Goal: Information Seeking & Learning: Learn about a topic

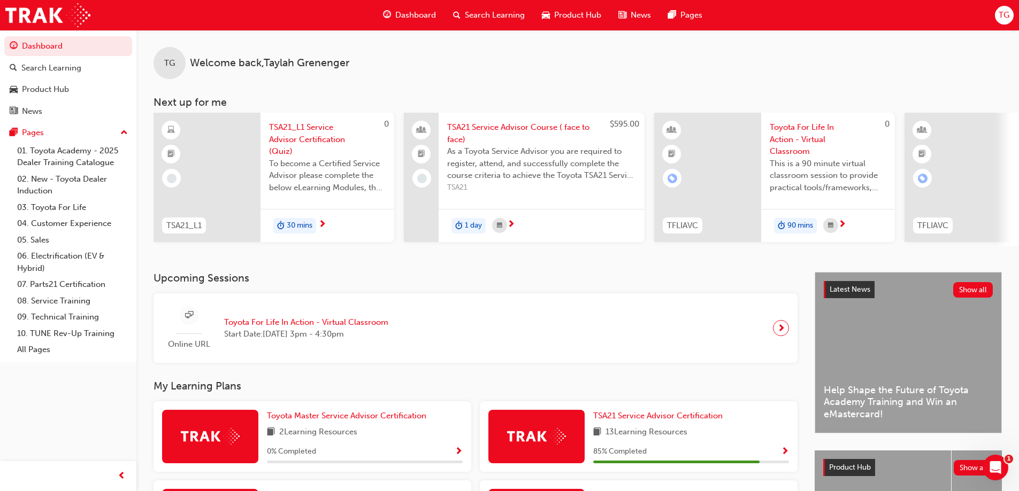
click at [781, 330] on span "next-icon" at bounding box center [781, 328] width 8 height 15
click at [469, 124] on span "TSA21 Service Advisor Course ( face to face)" at bounding box center [541, 133] width 189 height 24
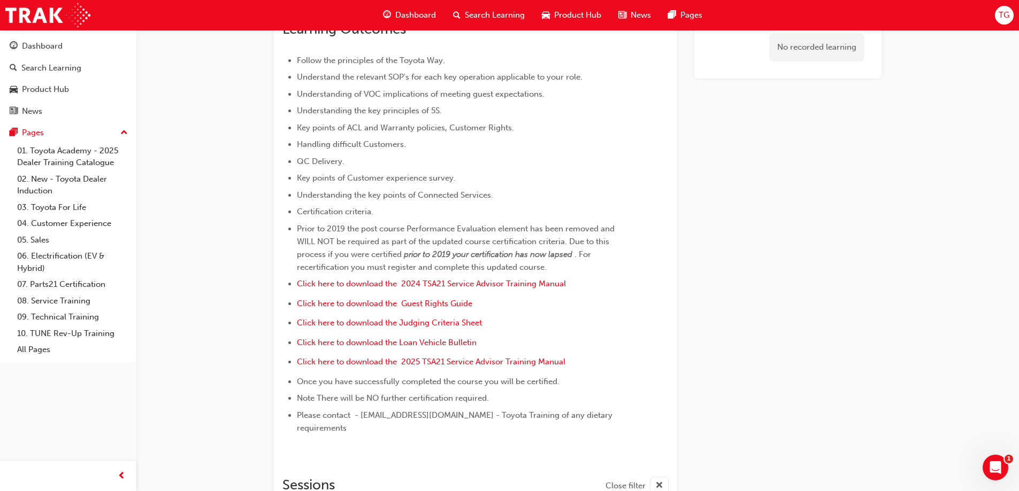
scroll to position [132, 0]
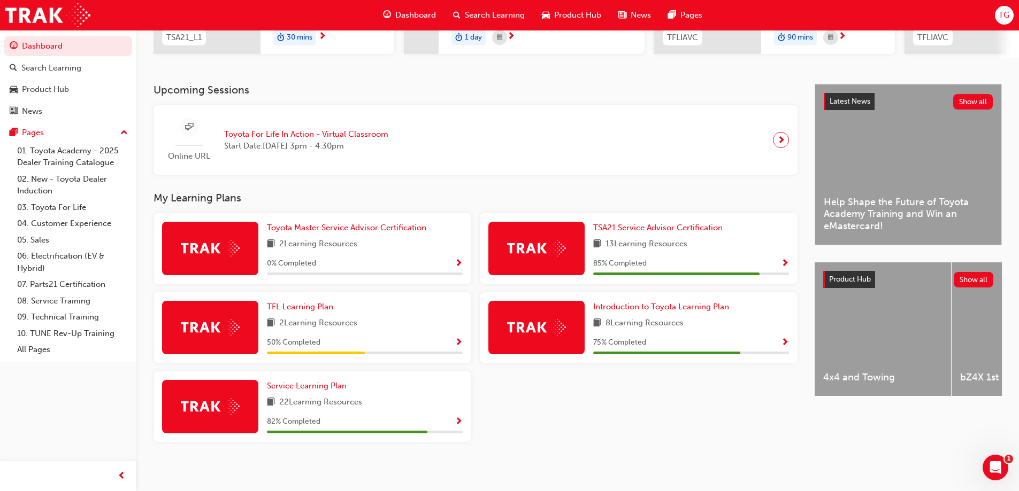
scroll to position [196, 0]
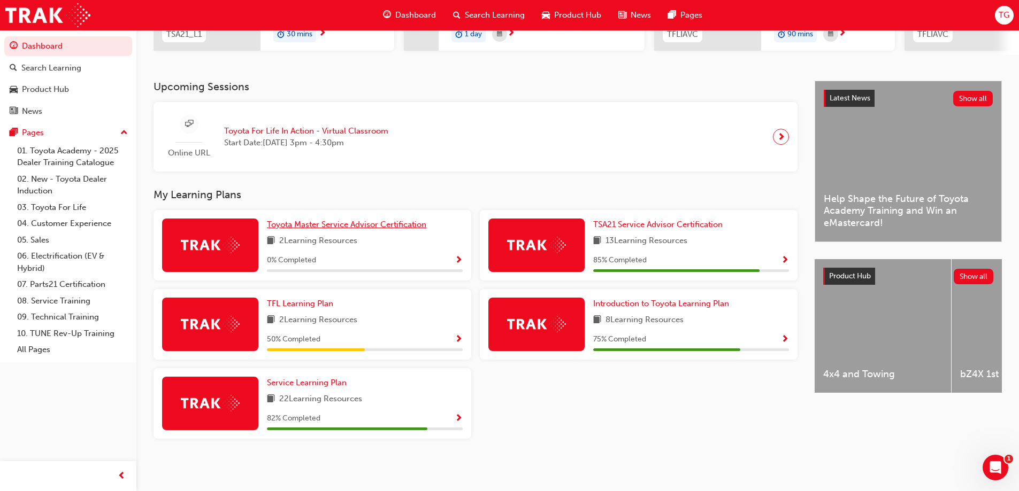
click at [374, 225] on span "Toyota Master Service Advisor Certification" at bounding box center [346, 225] width 159 height 10
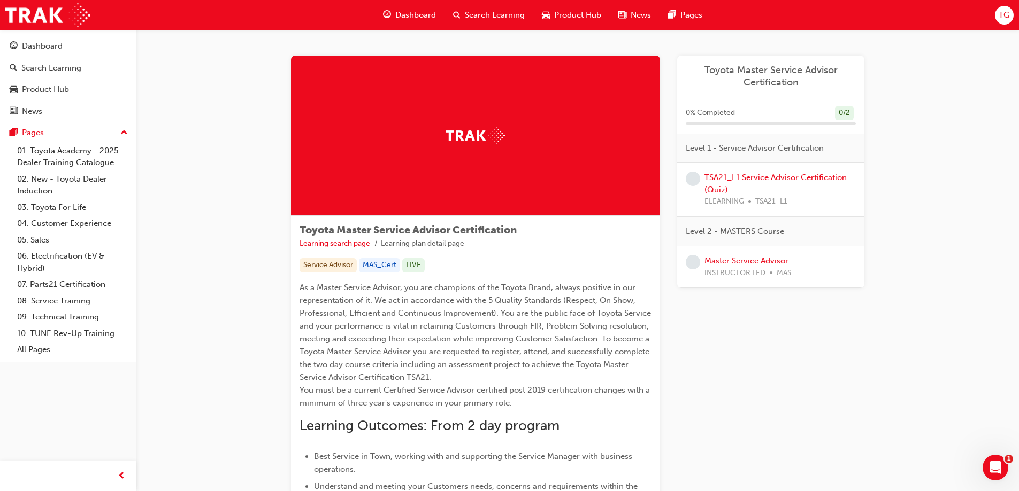
click at [712, 183] on div "TSA21_L1 Service Advisor Certification (Quiz) ELEARNING TSA21_L1" at bounding box center [779, 190] width 151 height 36
click at [766, 174] on link "TSA21_L1 Service Advisor Certification (Quiz)" at bounding box center [775, 184] width 142 height 22
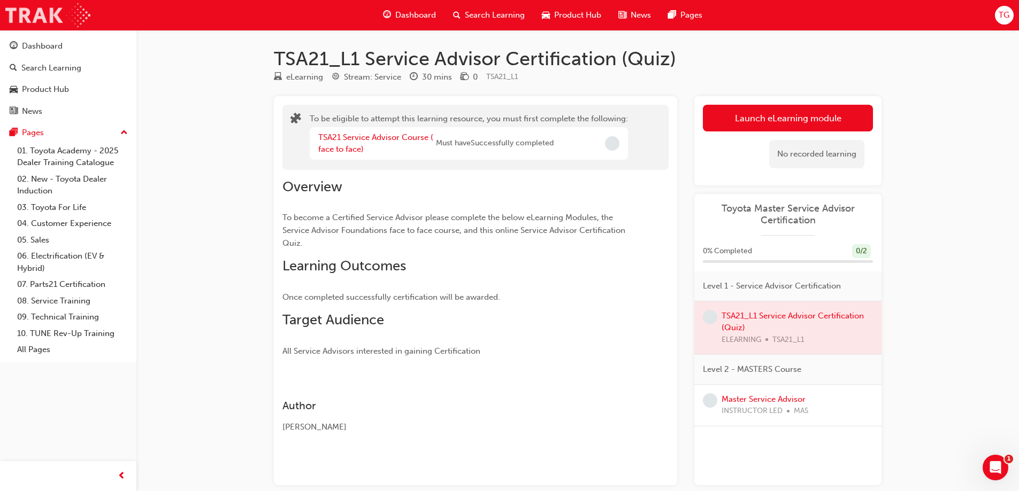
click at [22, 13] on img at bounding box center [47, 15] width 85 height 24
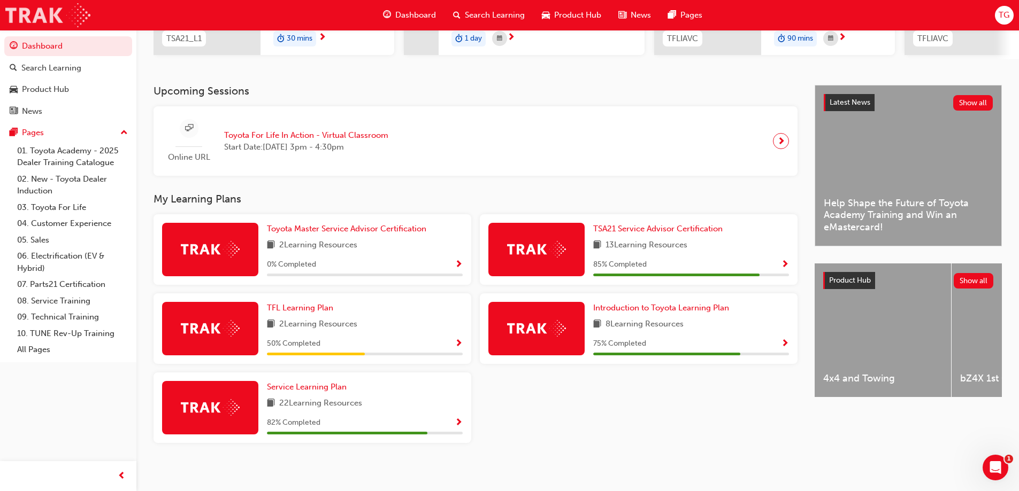
scroll to position [196, 0]
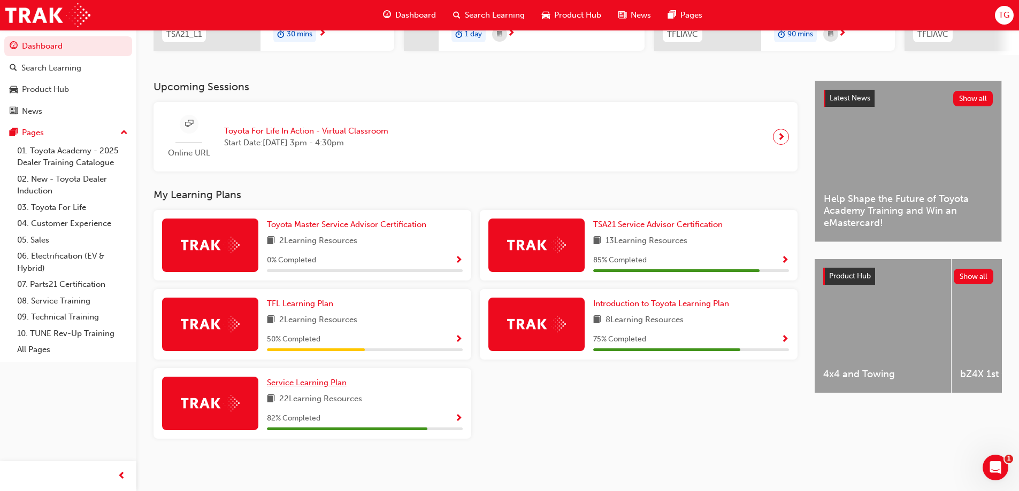
click at [314, 385] on span "Service Learning Plan" at bounding box center [307, 383] width 80 height 10
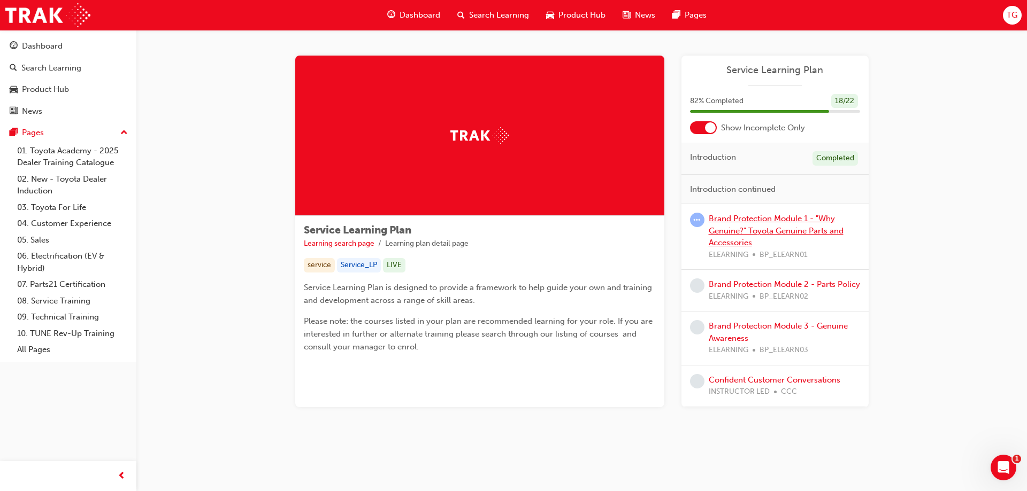
click at [763, 230] on link "Brand Protection Module 1 - "Why Genuine?" Toyota Genuine Parts and Accessories" at bounding box center [775, 231] width 135 height 34
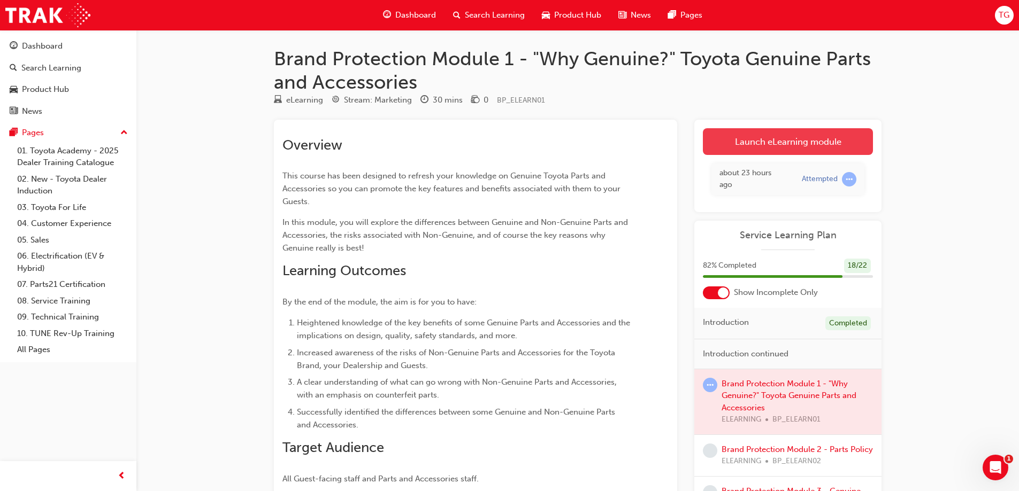
click at [834, 141] on link "Launch eLearning module" at bounding box center [788, 141] width 170 height 27
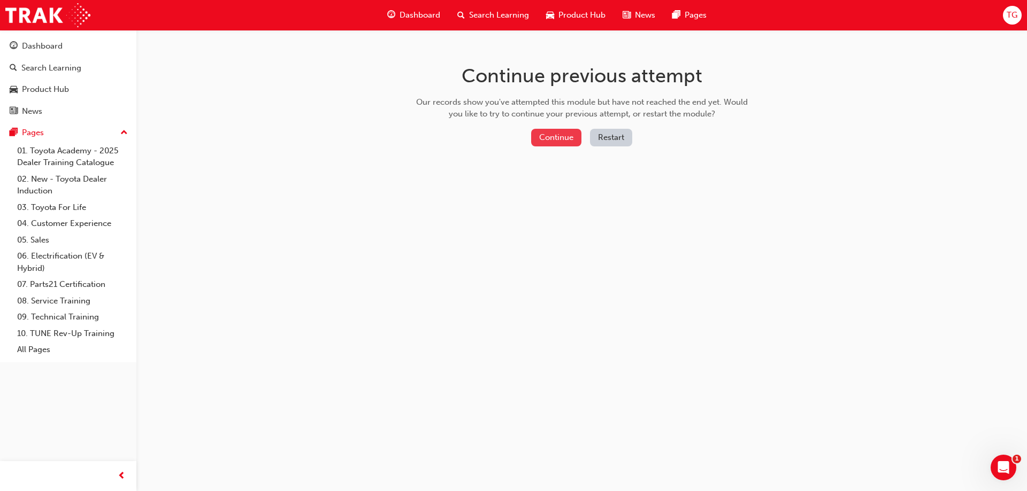
click at [546, 140] on button "Continue" at bounding box center [556, 138] width 50 height 18
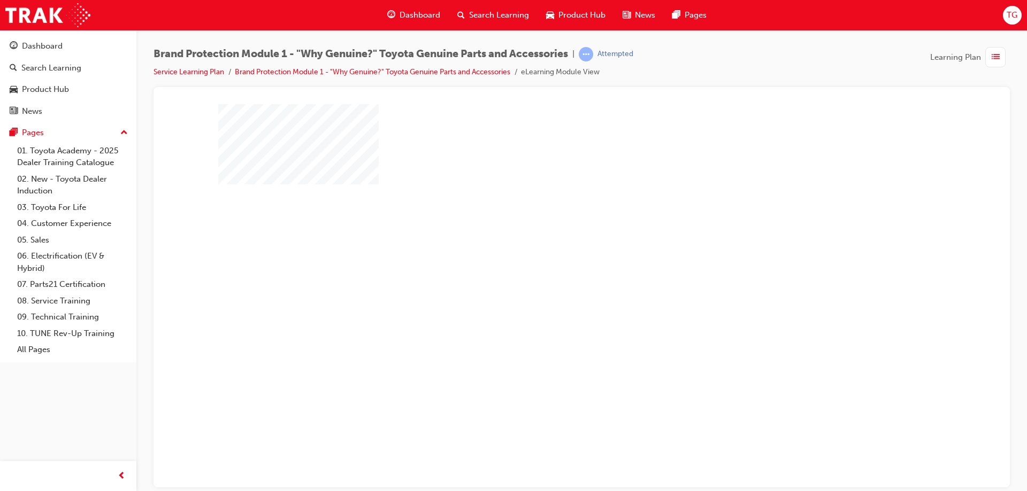
click at [551, 265] on div "play" at bounding box center [551, 265] width 0 height 0
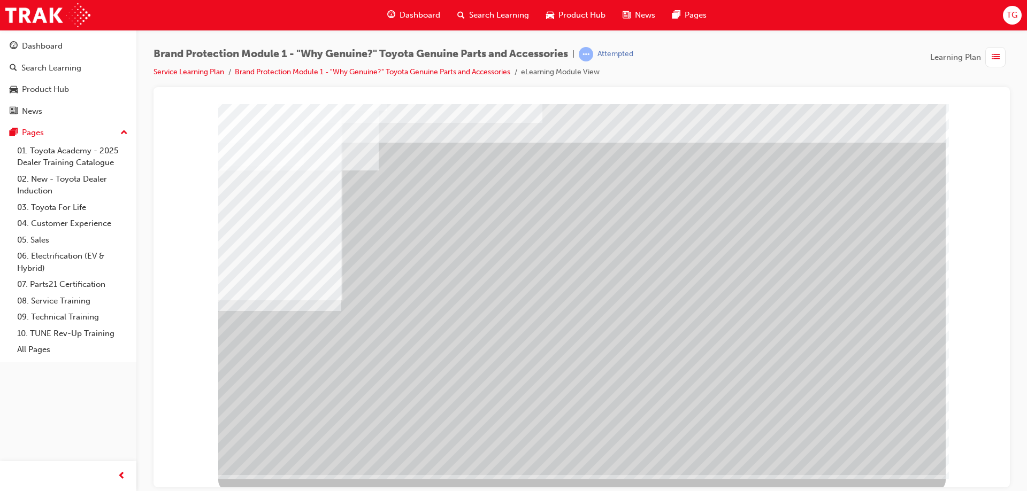
scroll to position [18, 0]
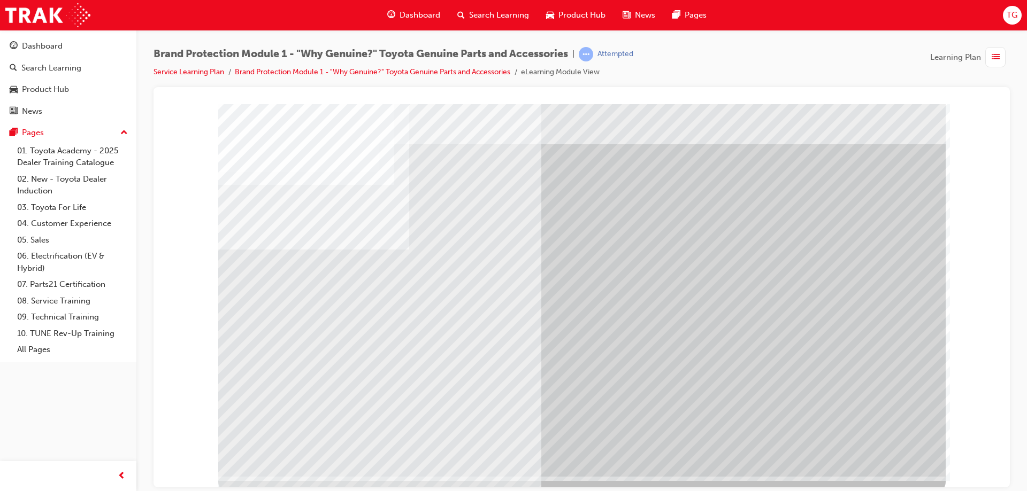
scroll to position [18, 0]
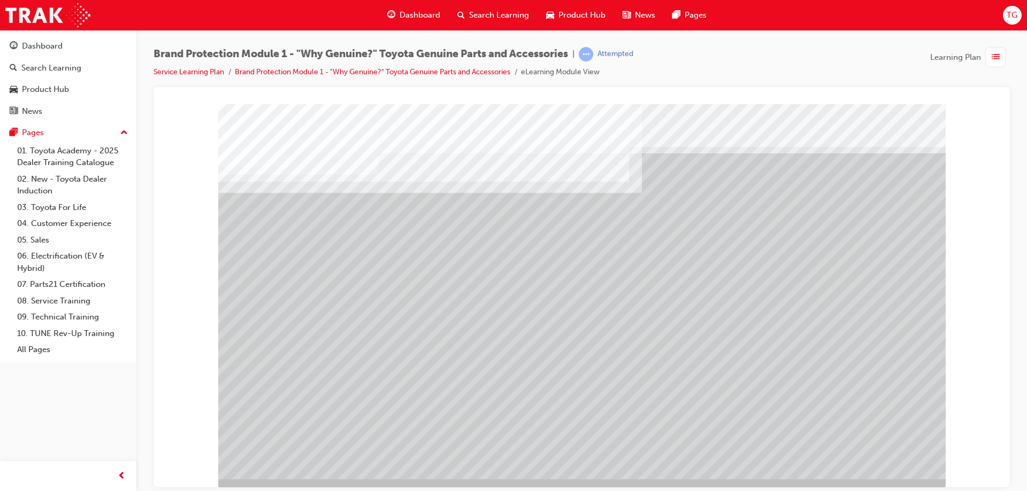
scroll to position [18, 0]
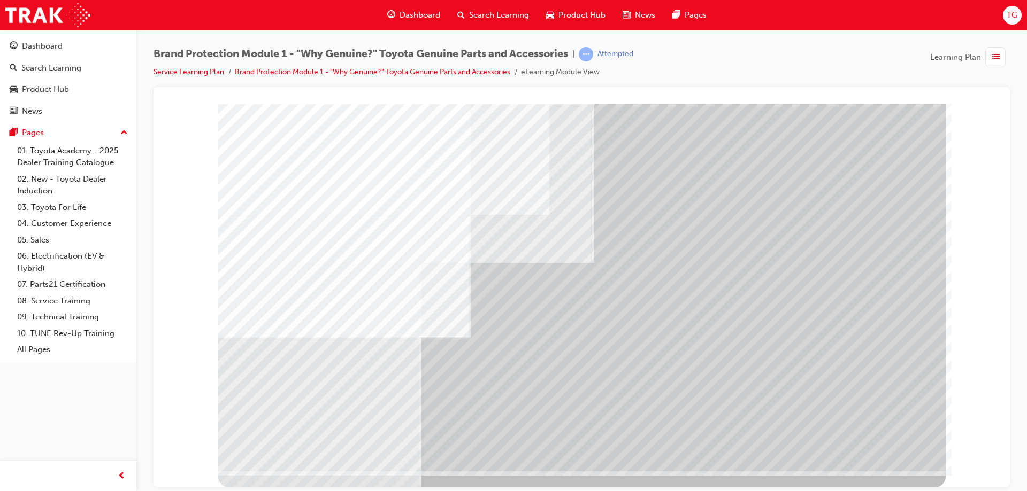
scroll to position [0, 0]
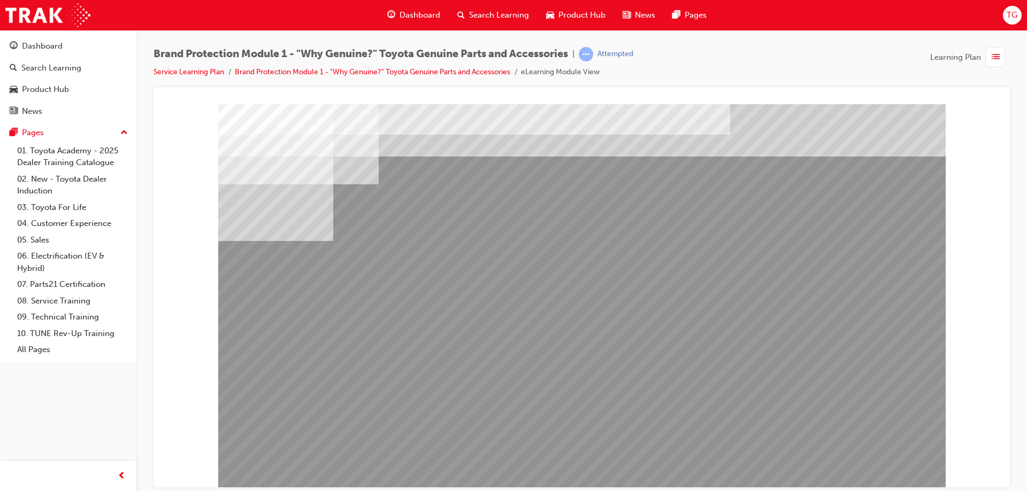
drag, startPoint x: 738, startPoint y: 356, endPoint x: 565, endPoint y: 381, distance: 175.1
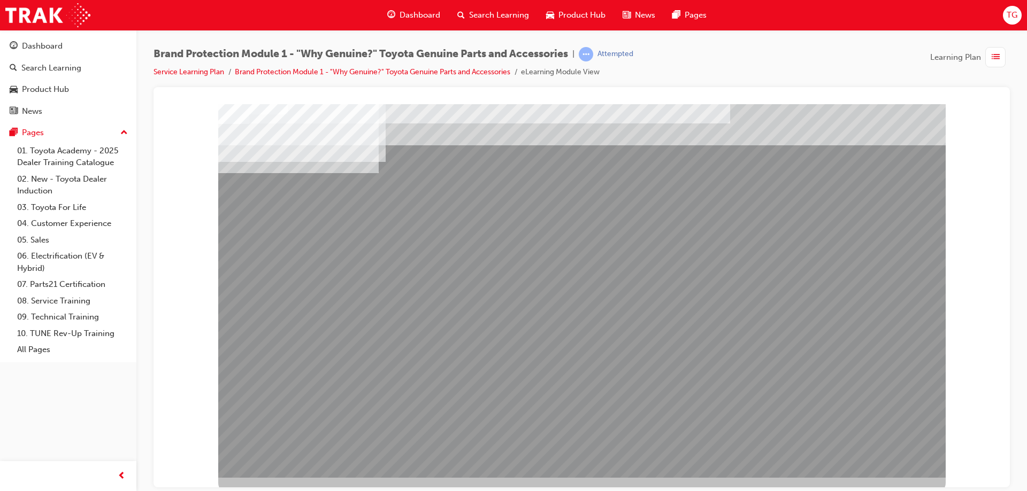
scroll to position [18, 0]
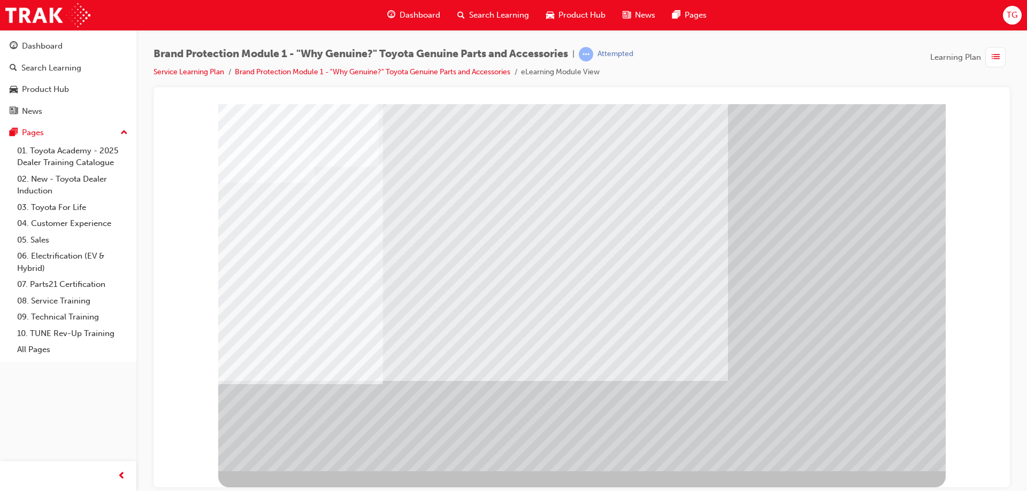
scroll to position [0, 0]
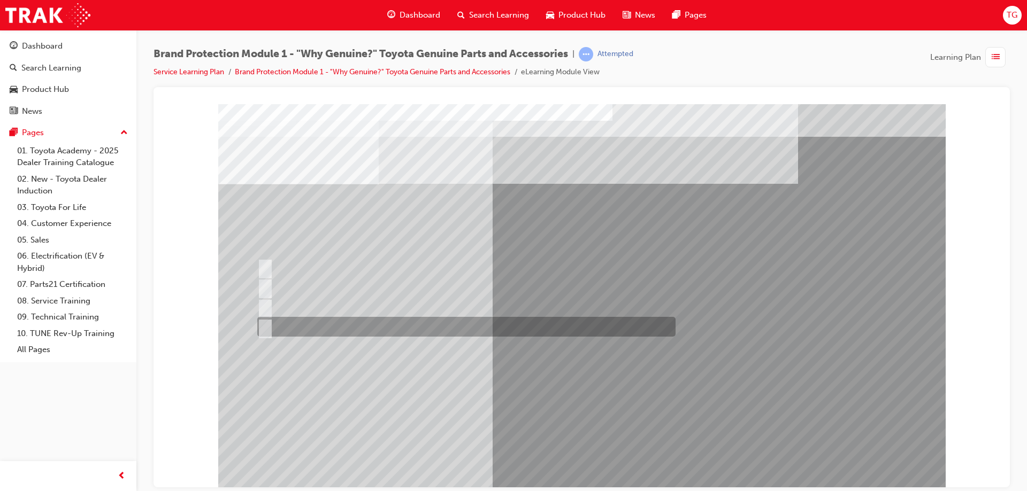
click at [330, 329] on div at bounding box center [464, 327] width 418 height 20
radio input "true"
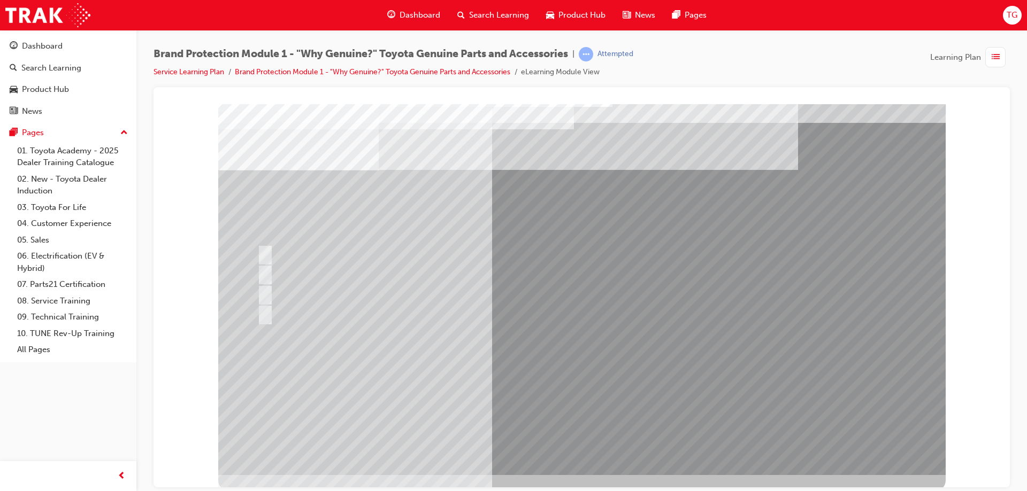
scroll to position [18, 0]
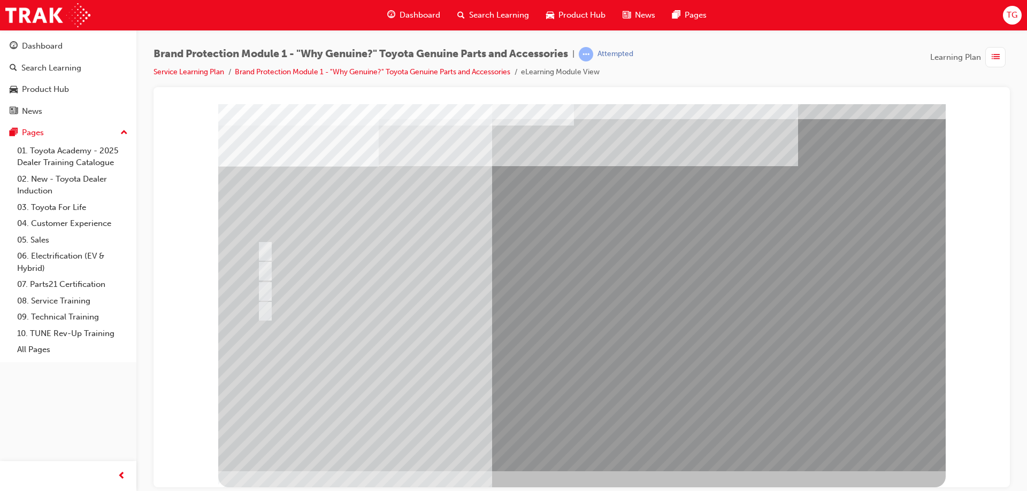
drag, startPoint x: 587, startPoint y: 407, endPoint x: 451, endPoint y: 110, distance: 326.9
click at [587, 398] on div at bounding box center [581, 278] width 727 height 385
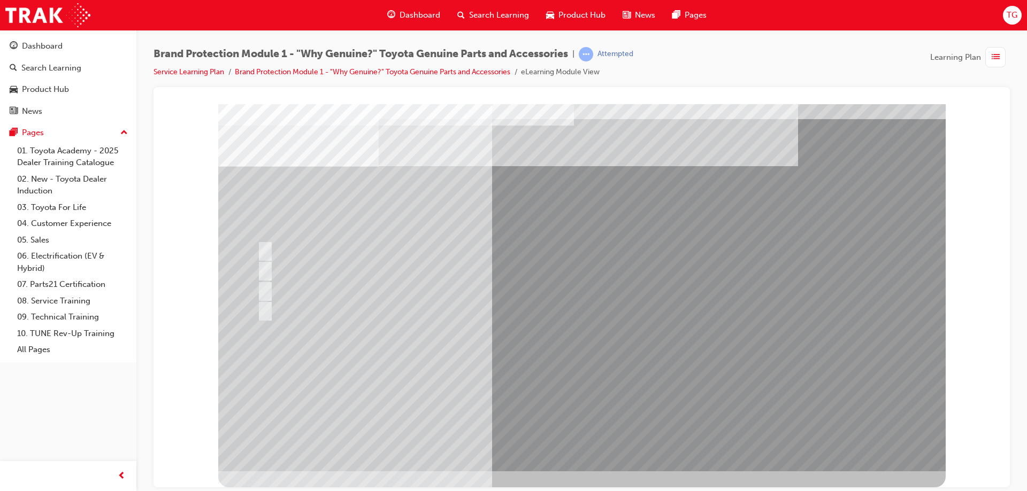
click at [309, 309] on div at bounding box center [464, 309] width 418 height 20
drag, startPoint x: 309, startPoint y: 309, endPoint x: 729, endPoint y: 330, distance: 420.8
click at [371, 312] on div at bounding box center [464, 309] width 418 height 20
drag, startPoint x: 729, startPoint y: 330, endPoint x: 735, endPoint y: 329, distance: 5.9
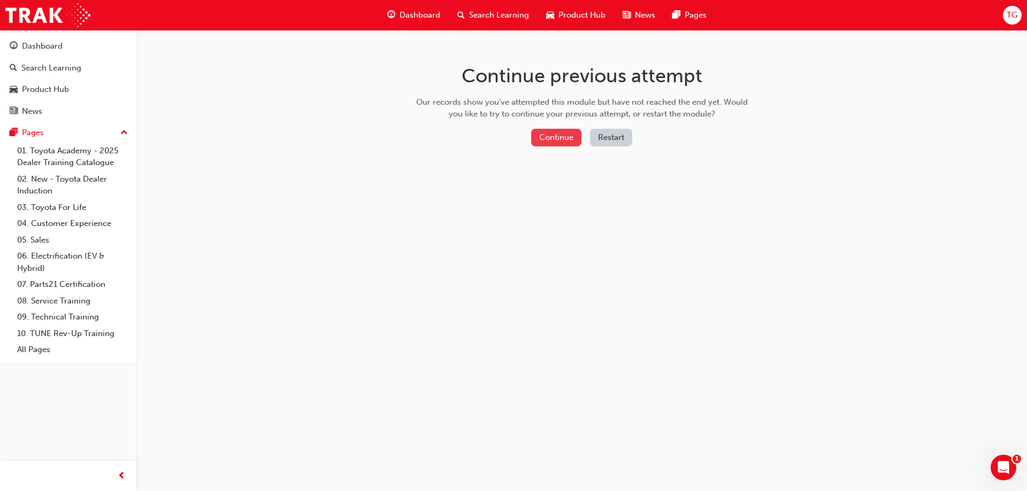
click at [550, 132] on button "Continue" at bounding box center [556, 138] width 50 height 18
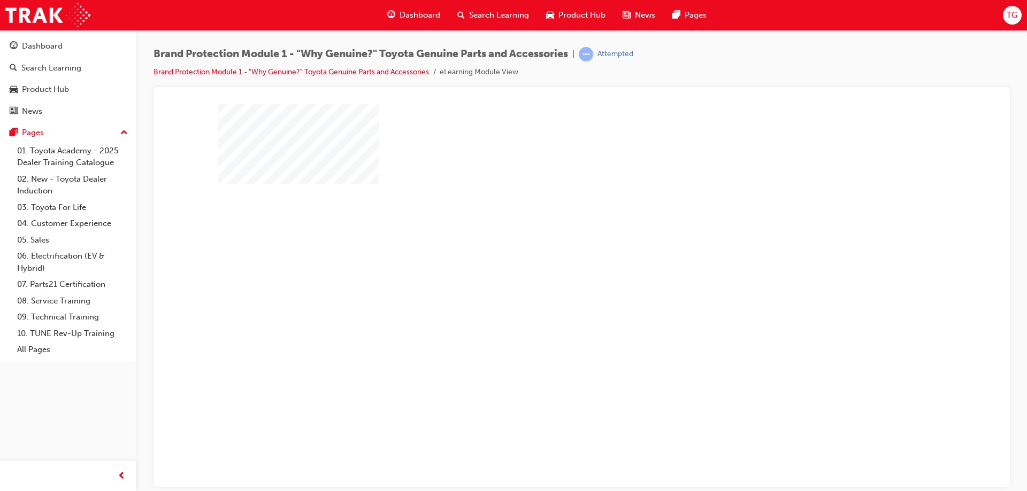
click at [551, 265] on div "play" at bounding box center [551, 265] width 0 height 0
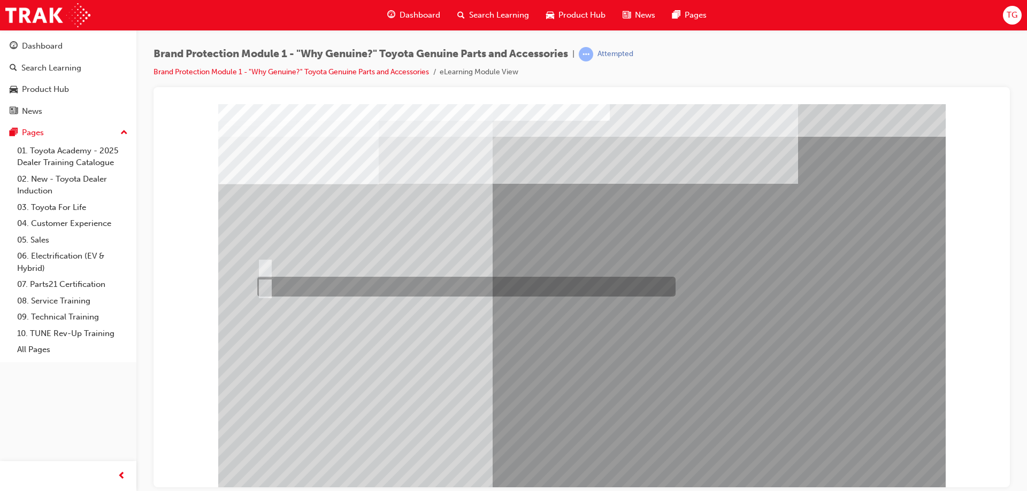
click at [310, 282] on div at bounding box center [464, 287] width 418 height 20
radio input "true"
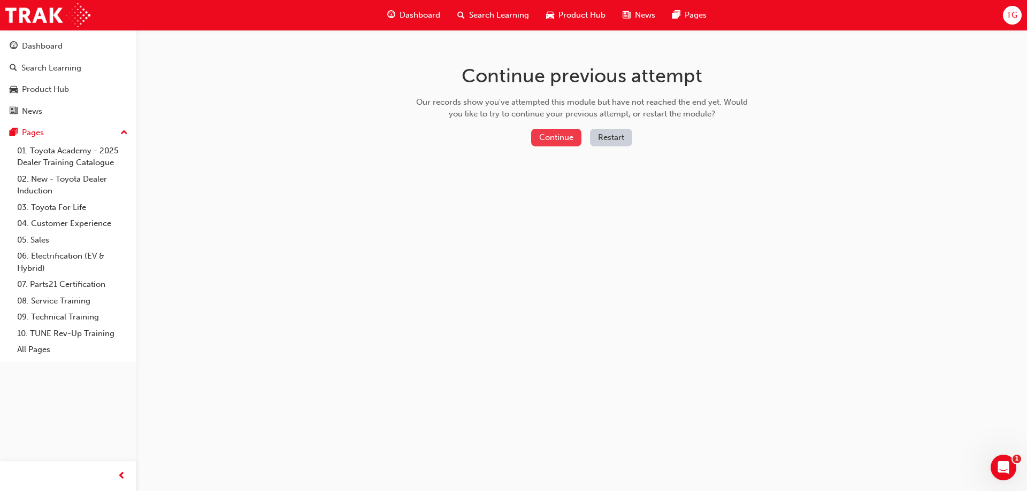
click at [560, 133] on button "Continue" at bounding box center [556, 138] width 50 height 18
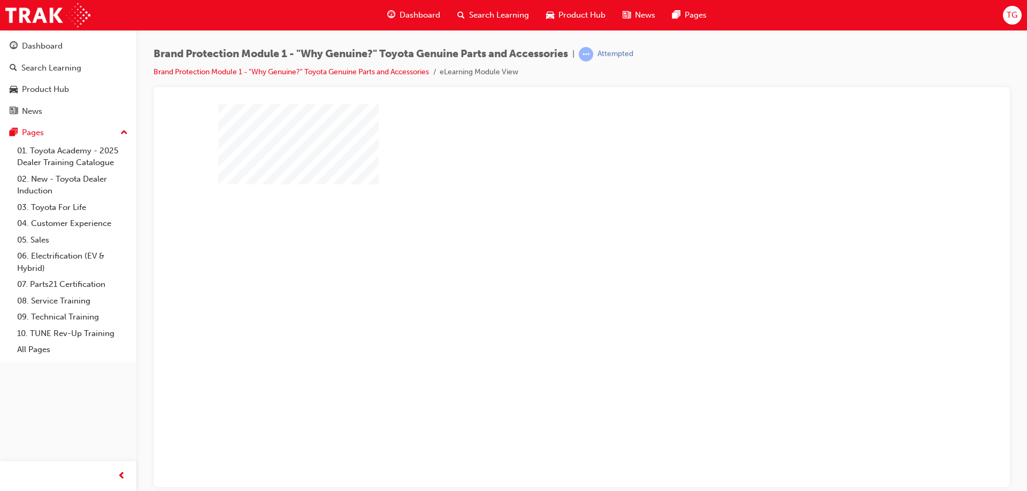
click at [551, 265] on div "play" at bounding box center [551, 265] width 0 height 0
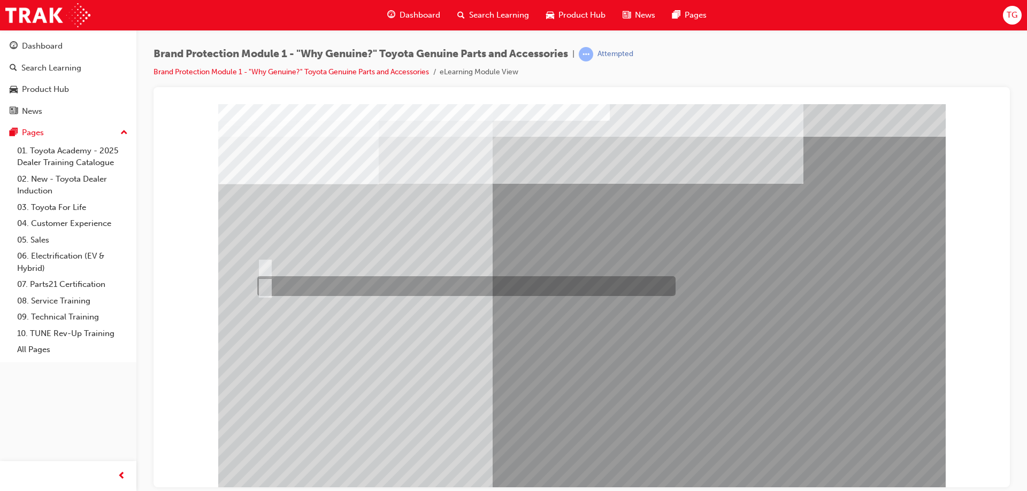
click at [297, 283] on div at bounding box center [464, 286] width 418 height 20
radio input "true"
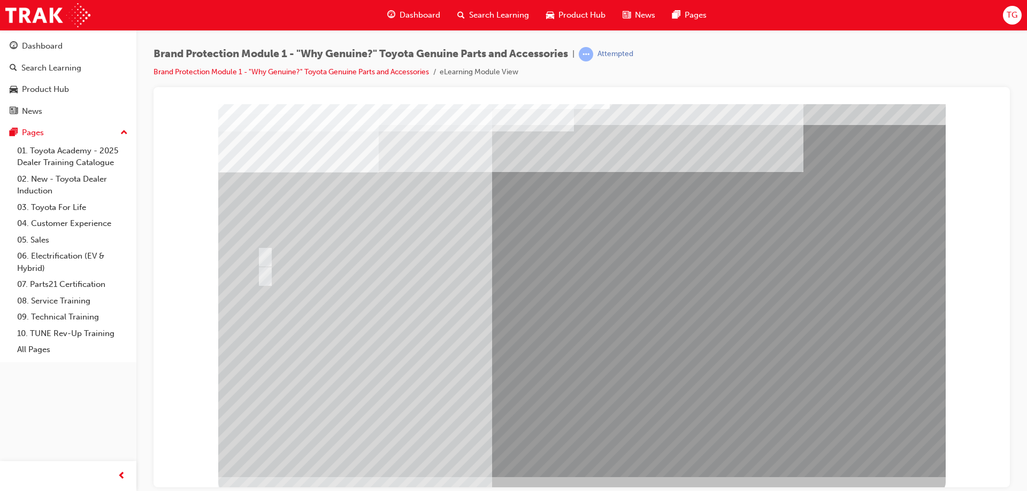
scroll to position [18, 0]
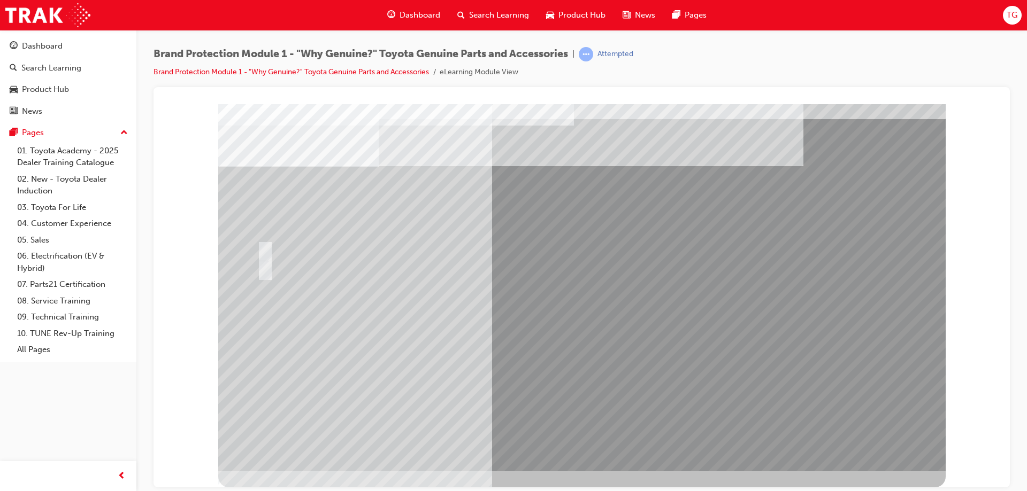
click at [950, 90] on html "Loading..." at bounding box center [581, 88] width 839 height 4
drag, startPoint x: 950, startPoint y: 472, endPoint x: 888, endPoint y: 426, distance: 78.0
click at [951, 90] on html "Loading..." at bounding box center [581, 88] width 839 height 4
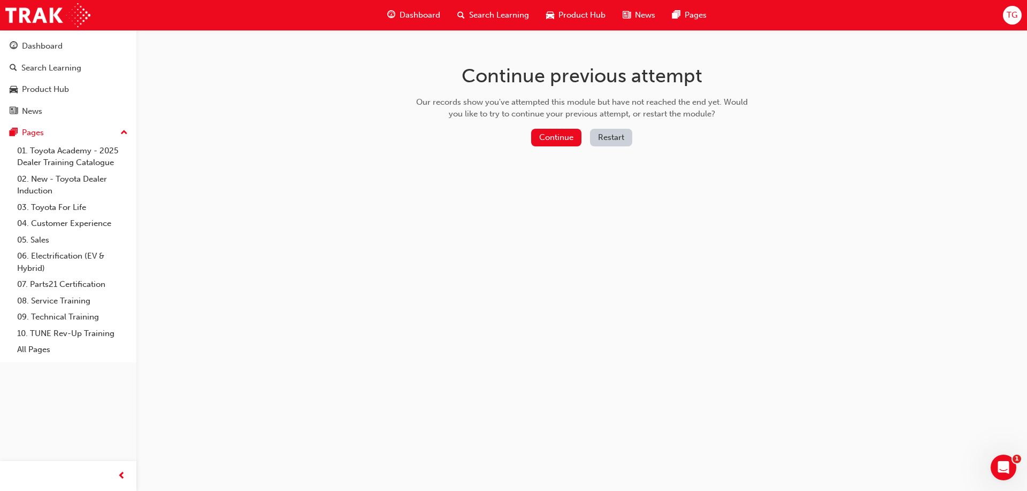
click at [565, 122] on div "Continue previous attempt Our records show you've attempted this module but hav…" at bounding box center [582, 107] width 348 height 155
click at [568, 130] on button "Continue" at bounding box center [556, 138] width 50 height 18
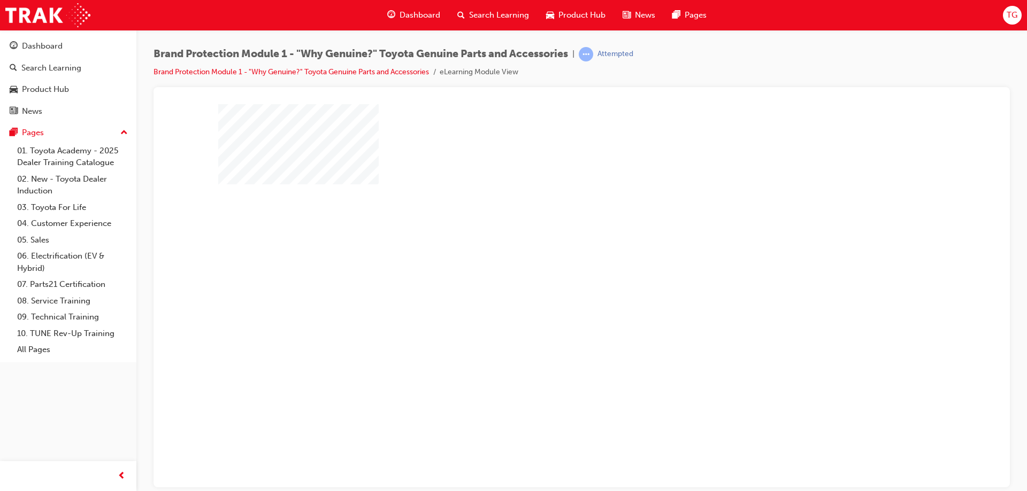
click at [551, 265] on div "play" at bounding box center [551, 265] width 0 height 0
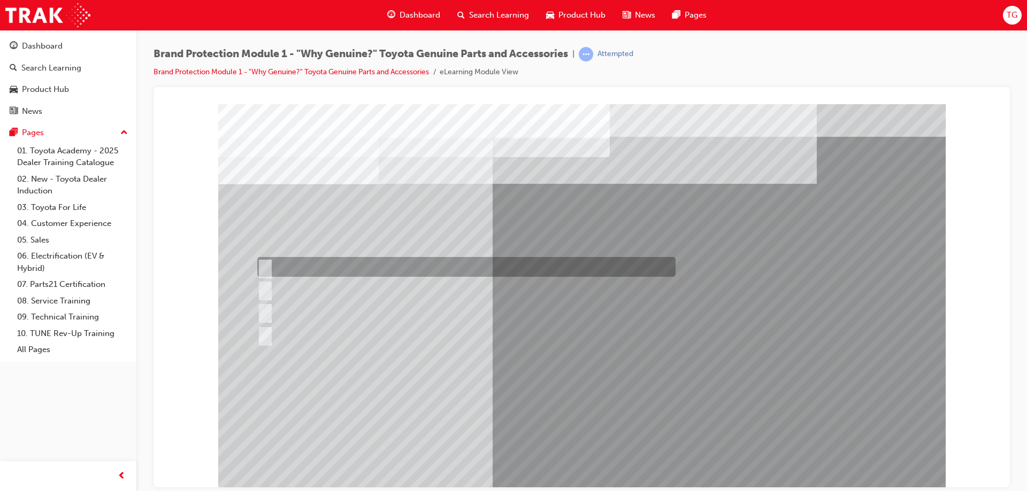
click at [357, 268] on div at bounding box center [464, 267] width 418 height 20
radio input "true"
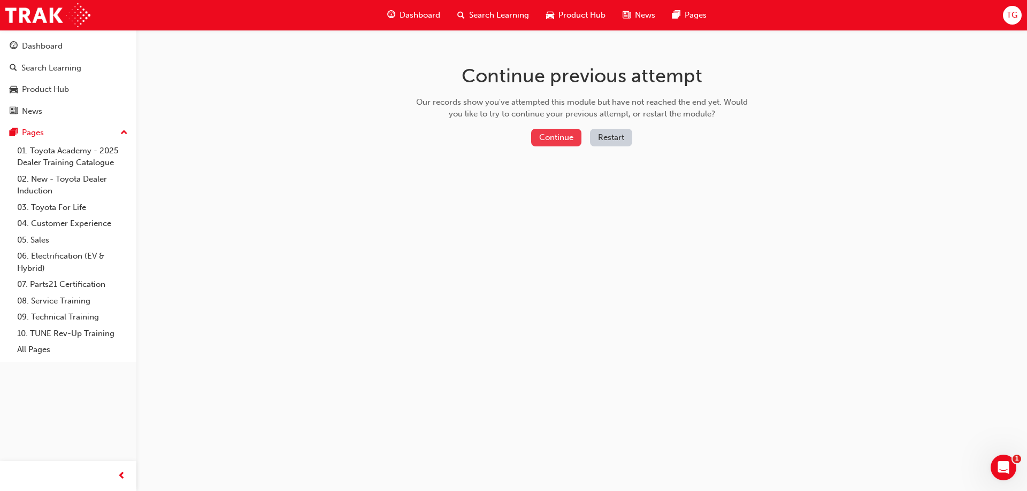
click at [558, 130] on button "Continue" at bounding box center [556, 138] width 50 height 18
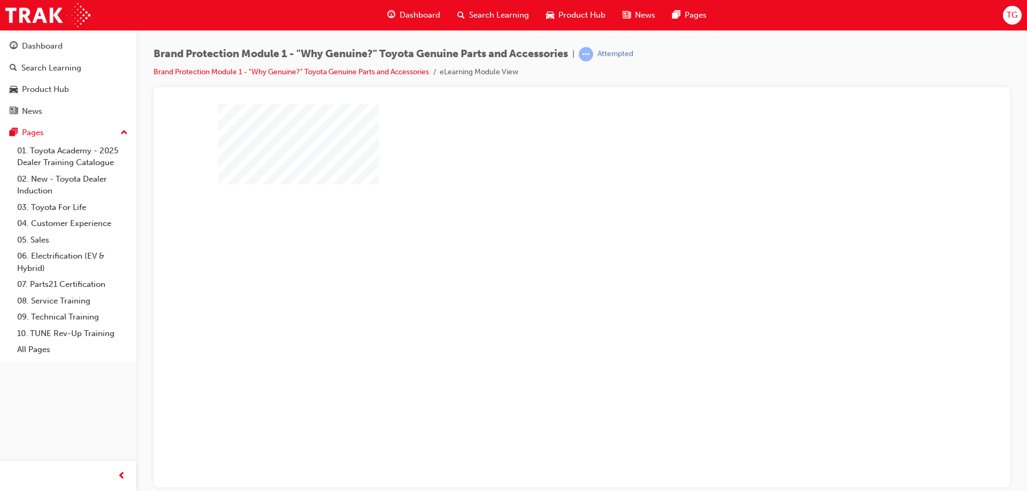
click at [551, 265] on div "play" at bounding box center [551, 265] width 0 height 0
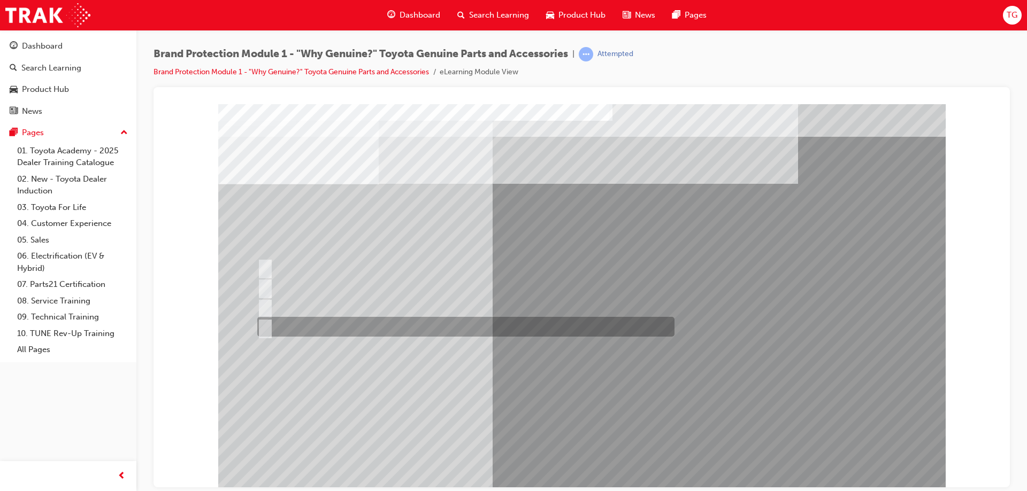
click at [376, 333] on div at bounding box center [463, 327] width 417 height 20
radio input "true"
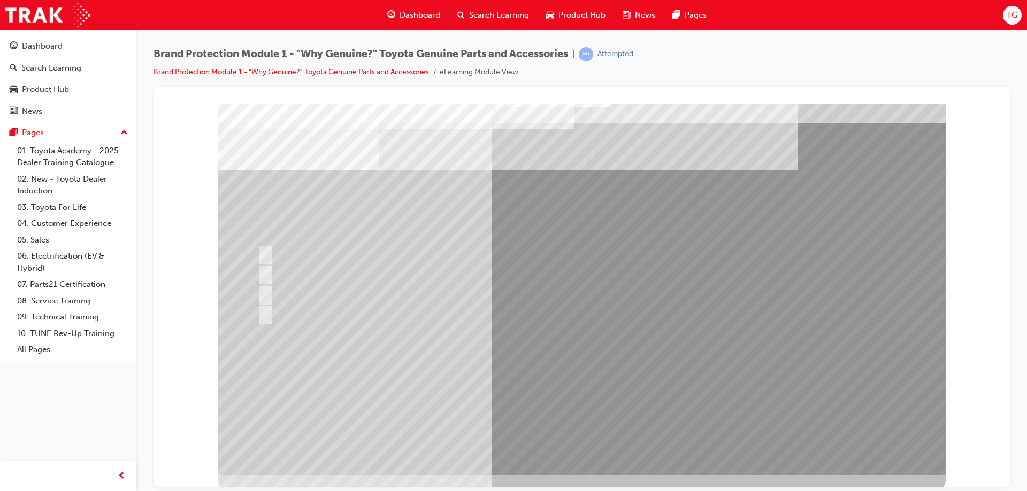
scroll to position [18, 0]
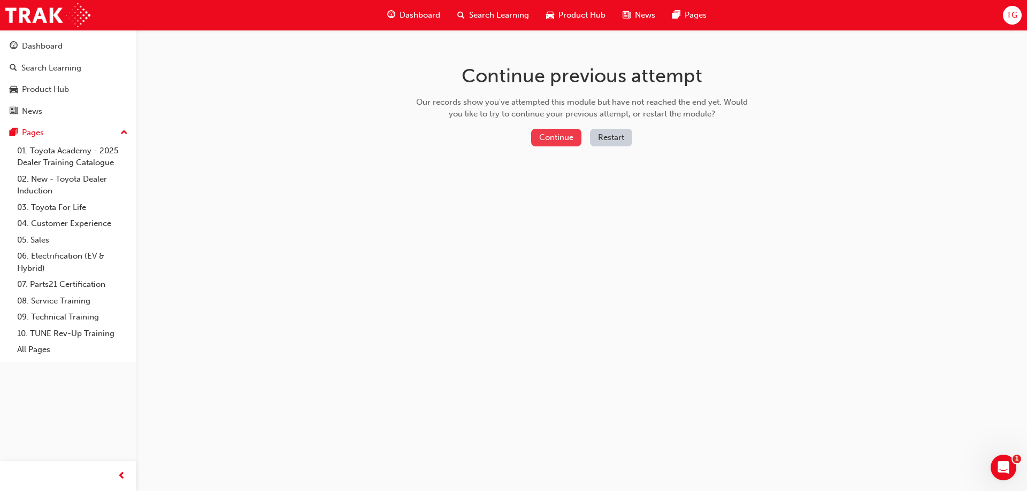
click at [564, 133] on button "Continue" at bounding box center [556, 138] width 50 height 18
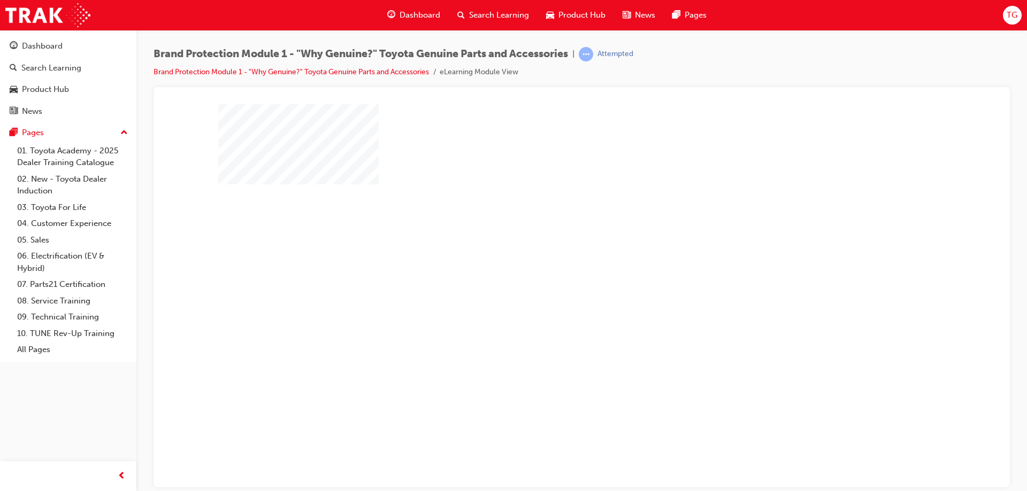
click at [551, 265] on div "play" at bounding box center [551, 265] width 0 height 0
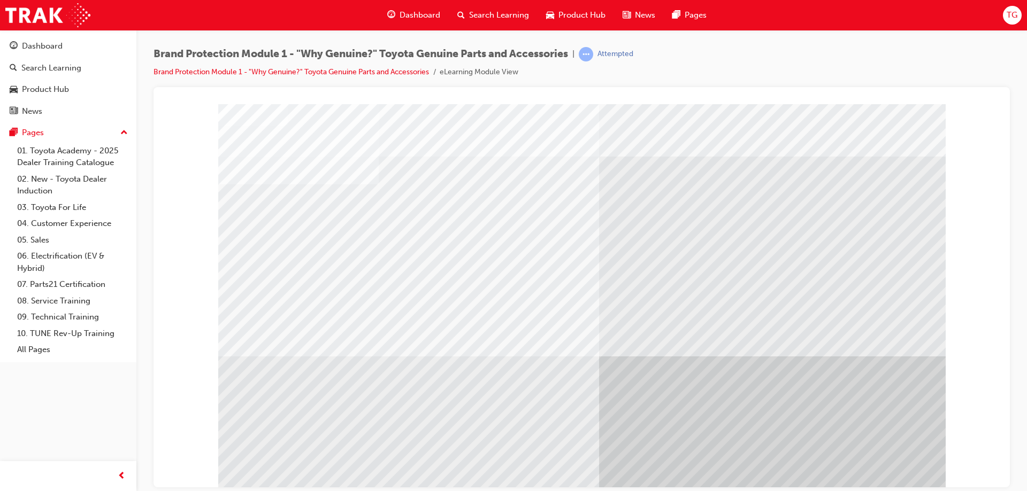
scroll to position [18, 0]
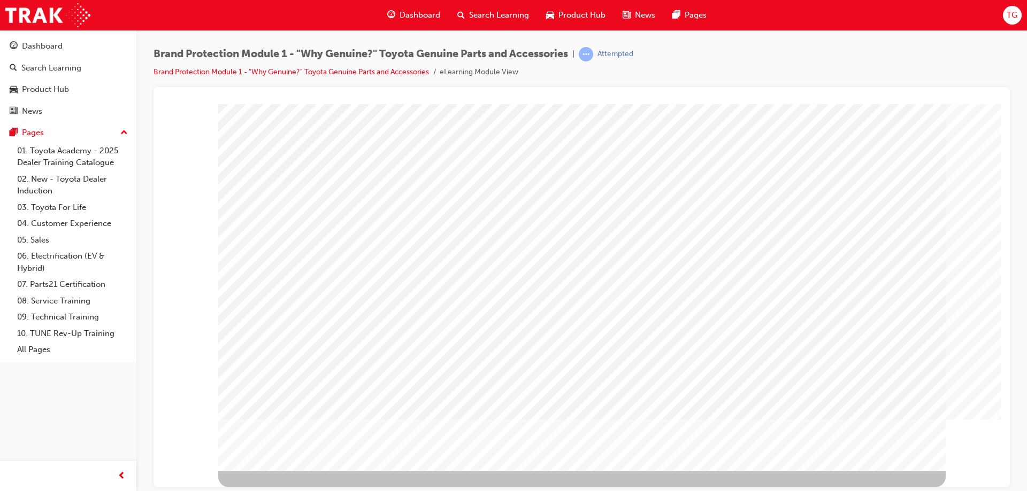
scroll to position [0, 0]
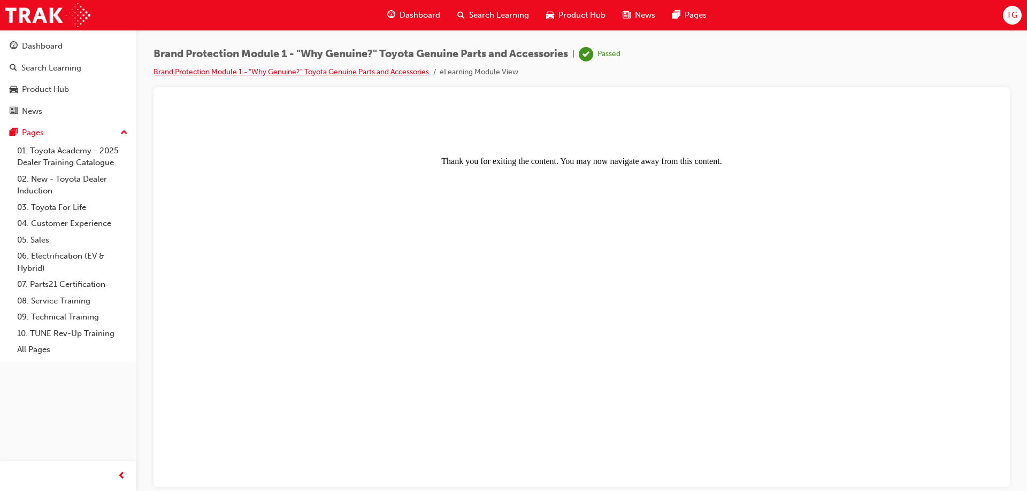
click at [364, 73] on link "Brand Protection Module 1 - "Why Genuine?" Toyota Genuine Parts and Accessories" at bounding box center [290, 71] width 275 height 9
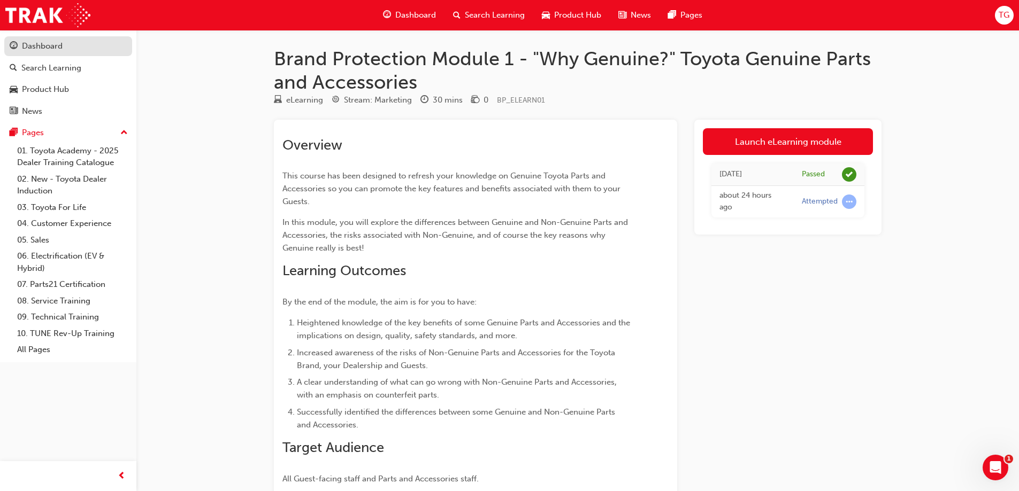
click at [48, 49] on div "Dashboard" at bounding box center [42, 46] width 41 height 12
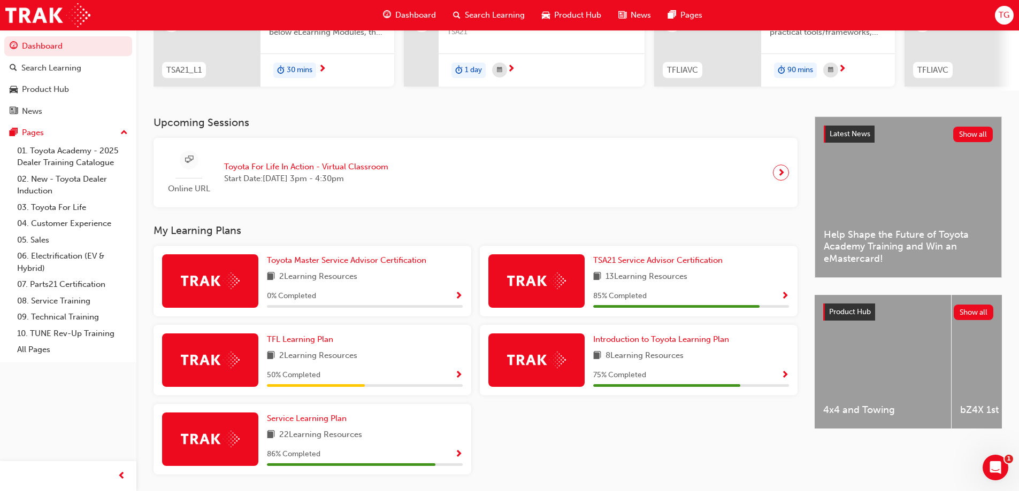
scroll to position [160, 0]
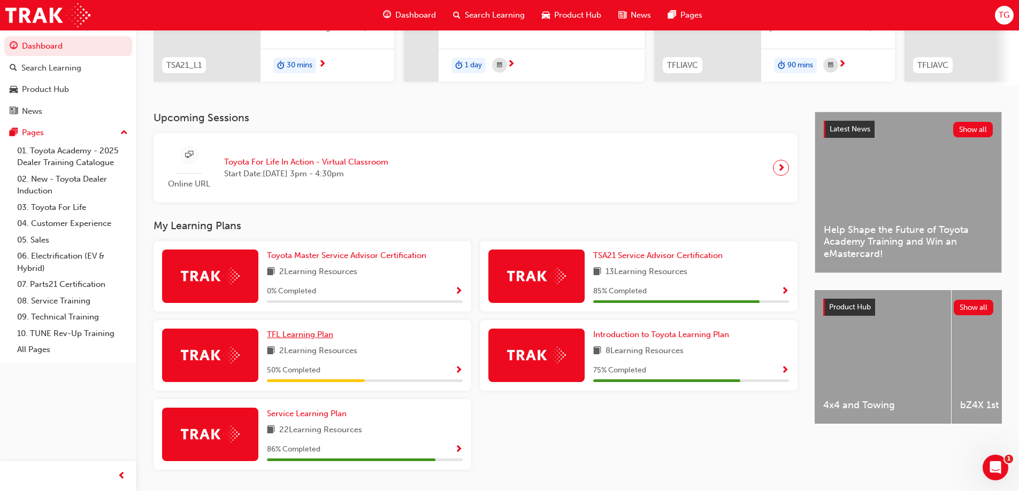
click at [325, 338] on span "TFL Learning Plan" at bounding box center [300, 335] width 66 height 10
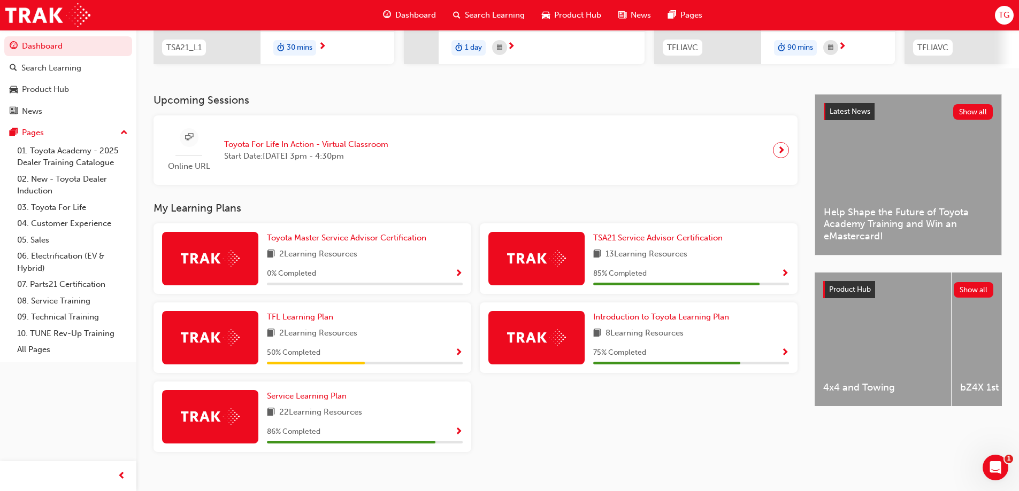
scroll to position [196, 0]
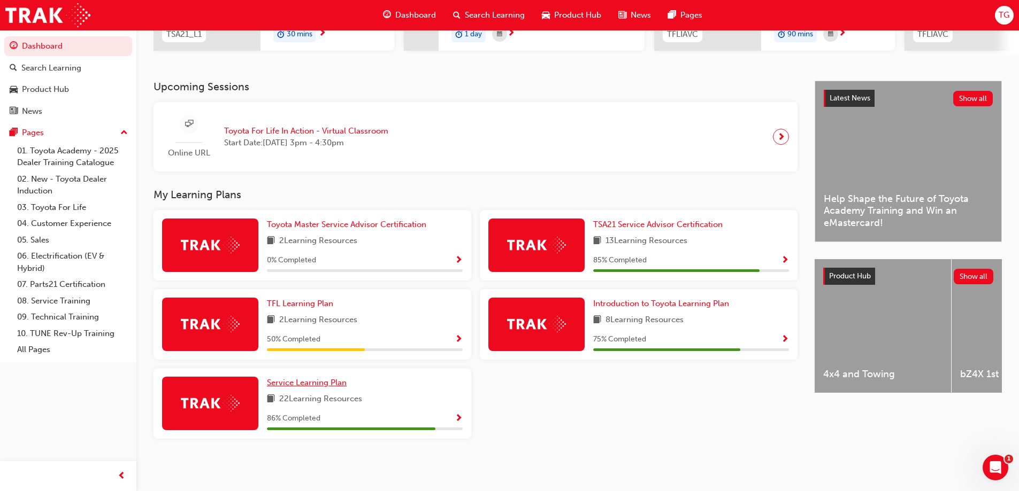
click at [327, 387] on span "Service Learning Plan" at bounding box center [307, 383] width 80 height 10
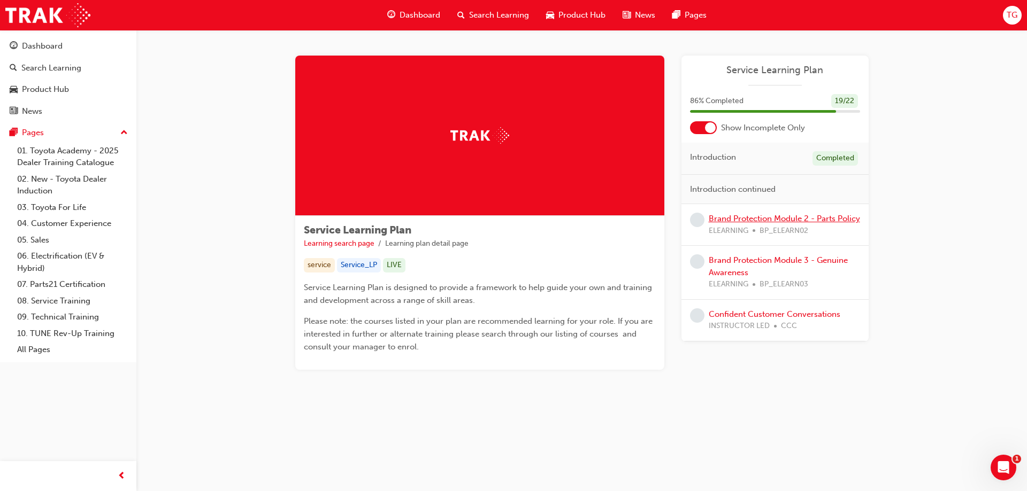
click at [811, 215] on link "Brand Protection Module 2 - Parts Policy" at bounding box center [783, 219] width 151 height 10
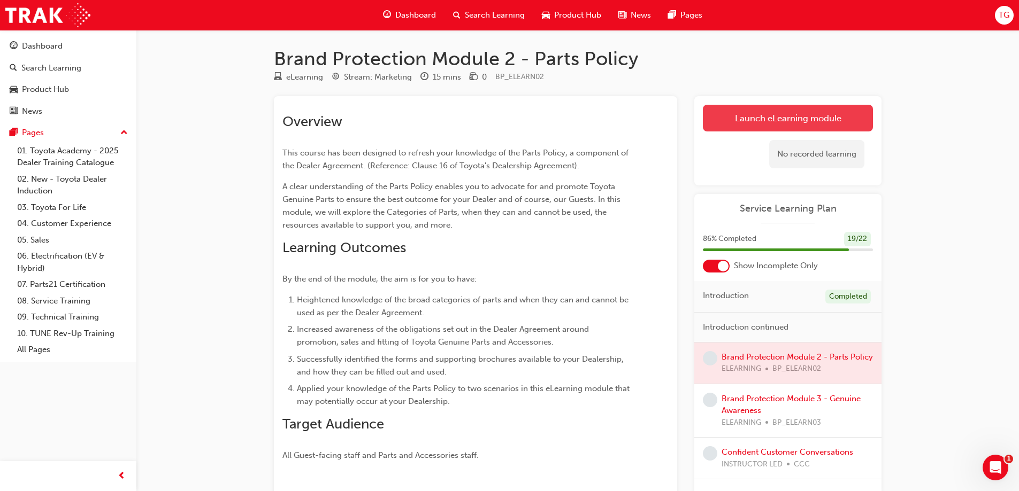
click at [768, 120] on link "Launch eLearning module" at bounding box center [788, 118] width 170 height 27
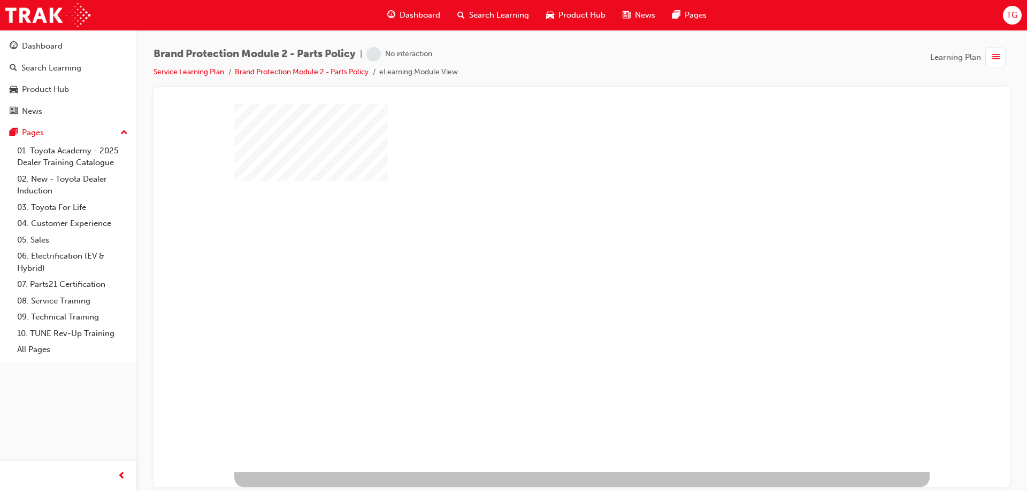
click at [552, 258] on div "play" at bounding box center [552, 258] width 0 height 0
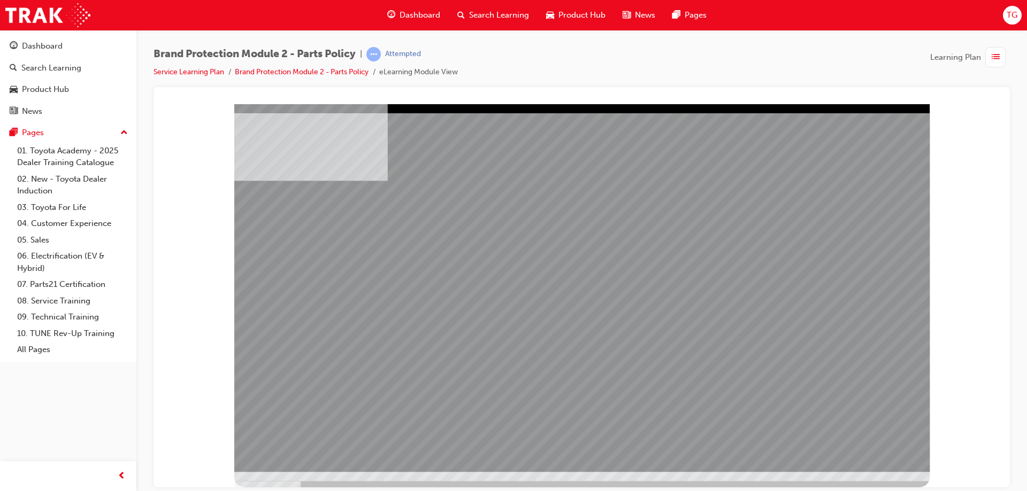
drag, startPoint x: 438, startPoint y: 336, endPoint x: 557, endPoint y: 334, distance: 118.2
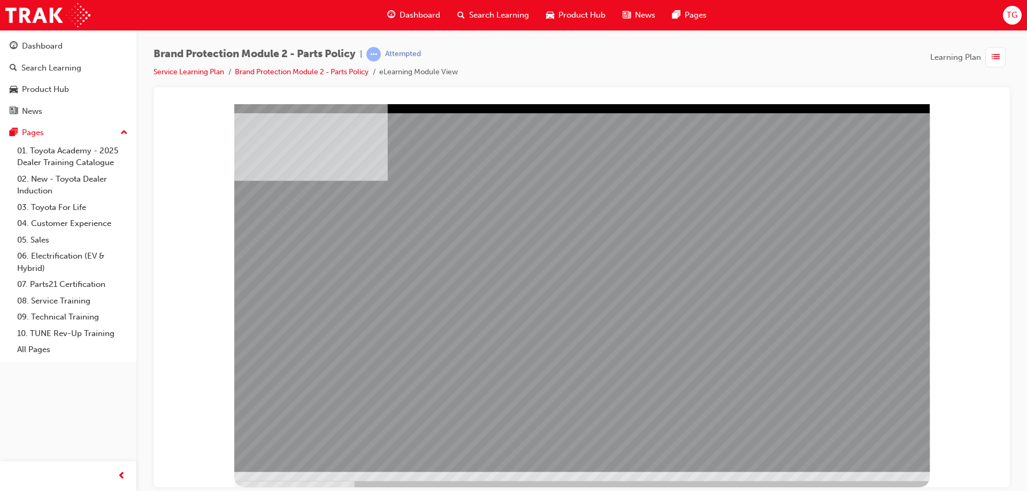
drag, startPoint x: 372, startPoint y: 292, endPoint x: 375, endPoint y: 299, distance: 7.4
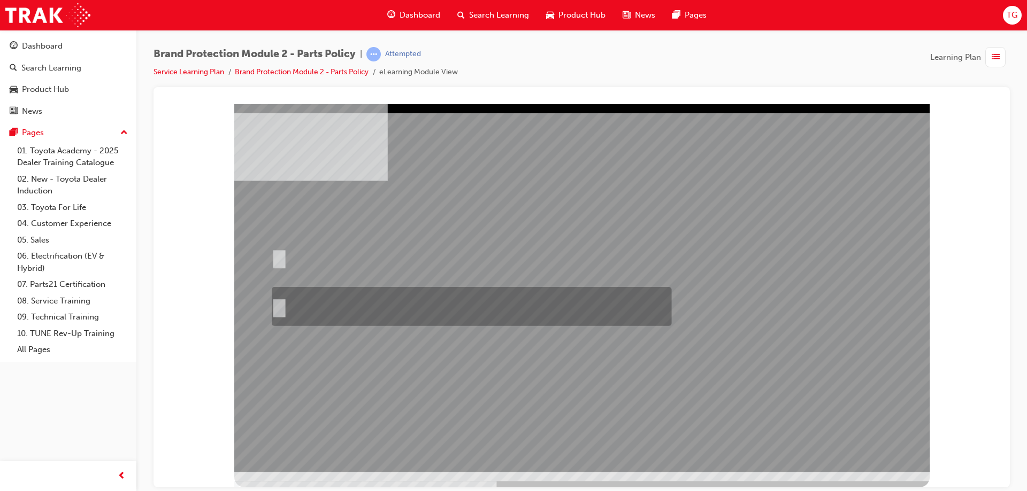
radio input "true"
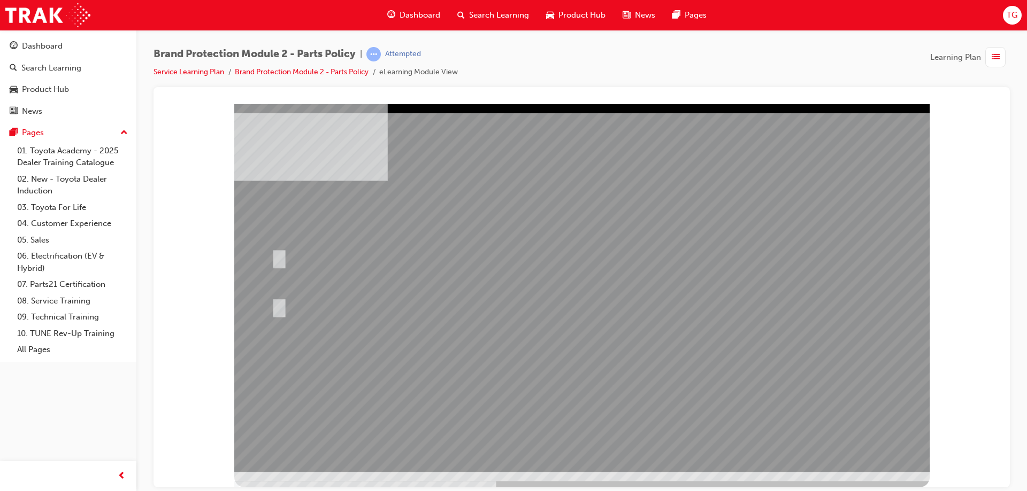
click at [928, 480] on div at bounding box center [581, 295] width 695 height 383
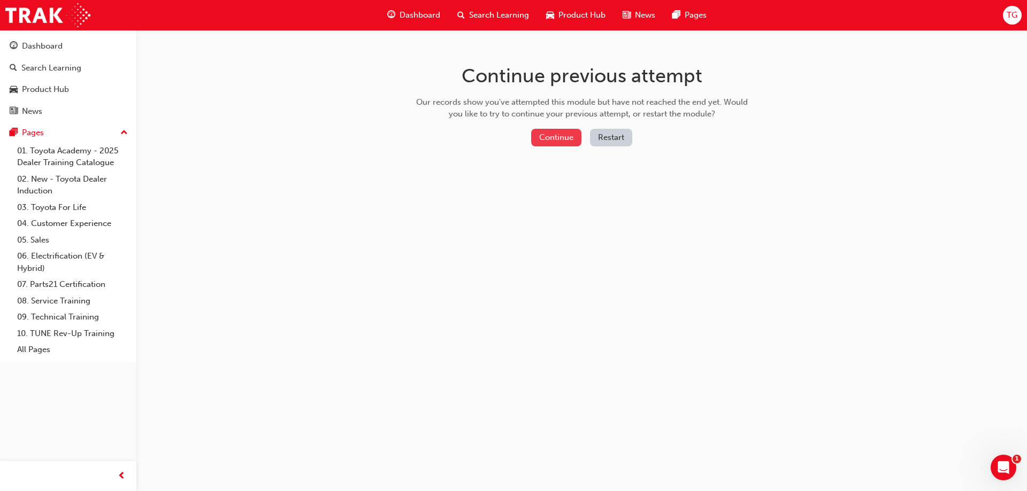
click at [538, 137] on button "Continue" at bounding box center [556, 138] width 50 height 18
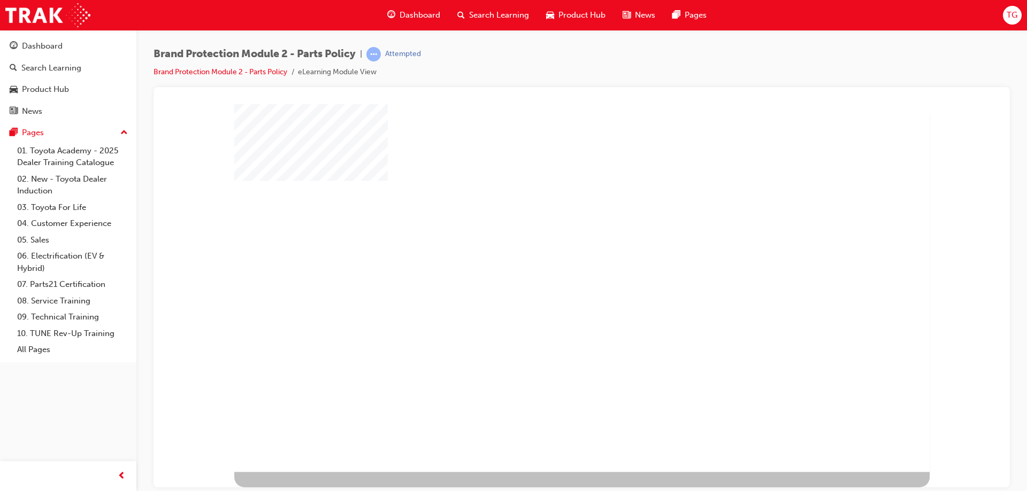
click at [552, 258] on div "play" at bounding box center [552, 258] width 0 height 0
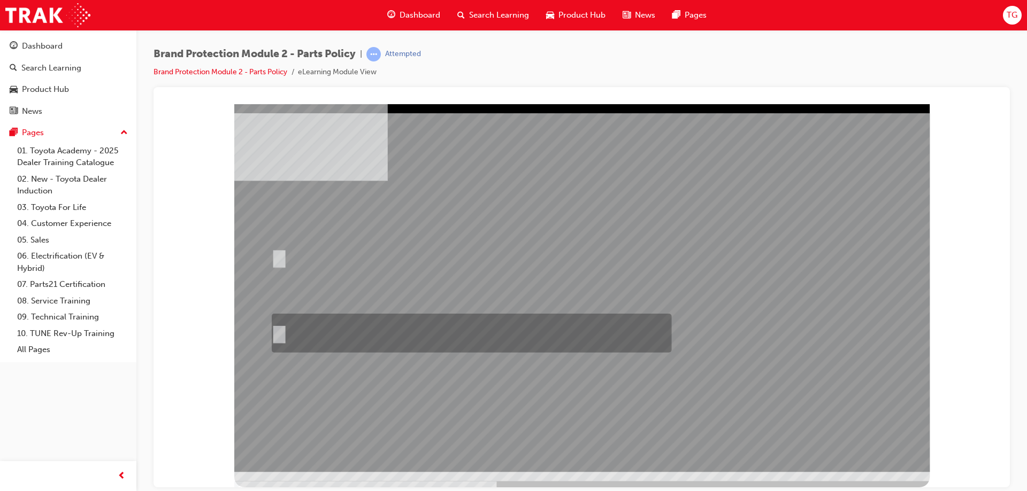
radio input "true"
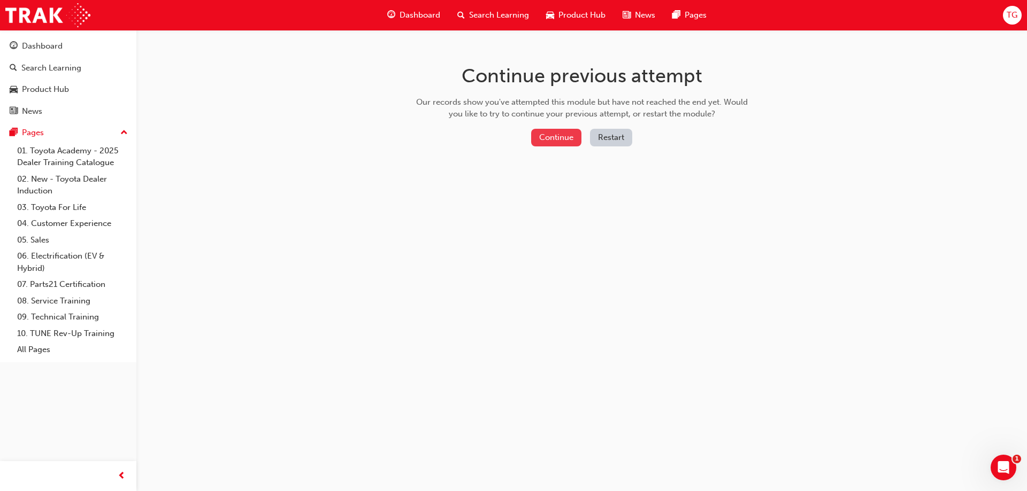
click at [568, 137] on button "Continue" at bounding box center [556, 138] width 50 height 18
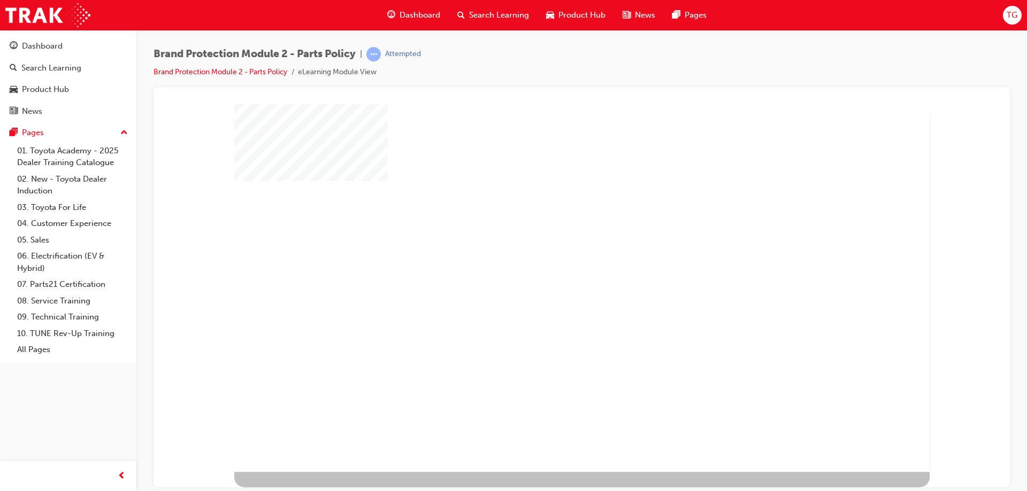
click at [552, 258] on div "play" at bounding box center [552, 258] width 0 height 0
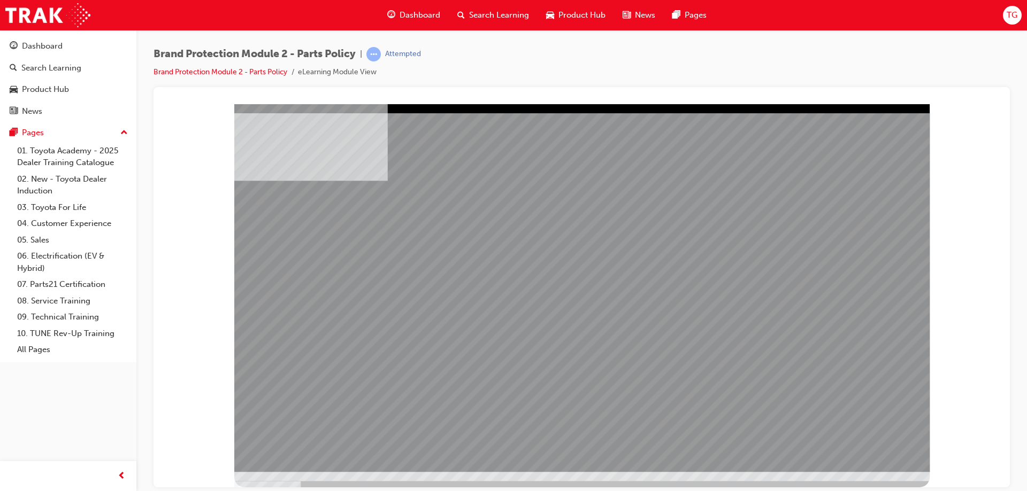
drag, startPoint x: 401, startPoint y: 296, endPoint x: 409, endPoint y: 278, distance: 19.7
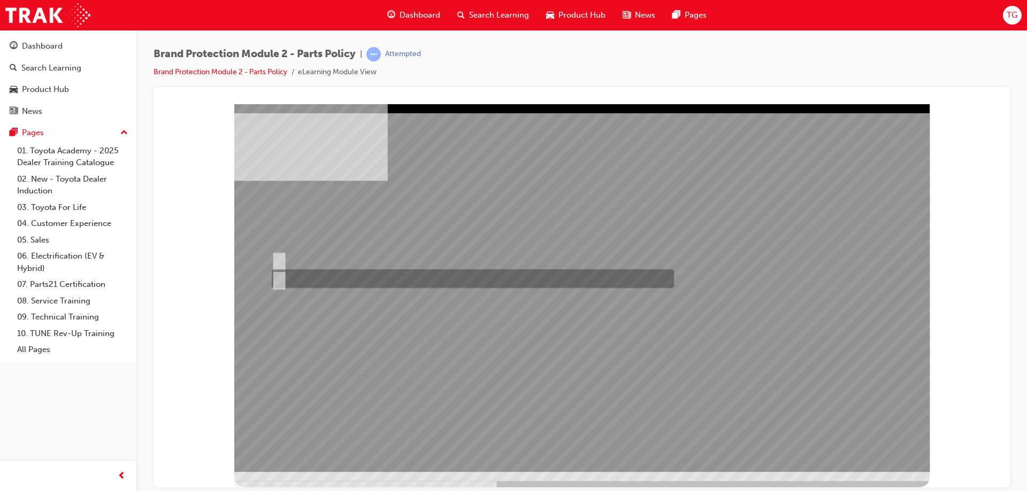
radio input "true"
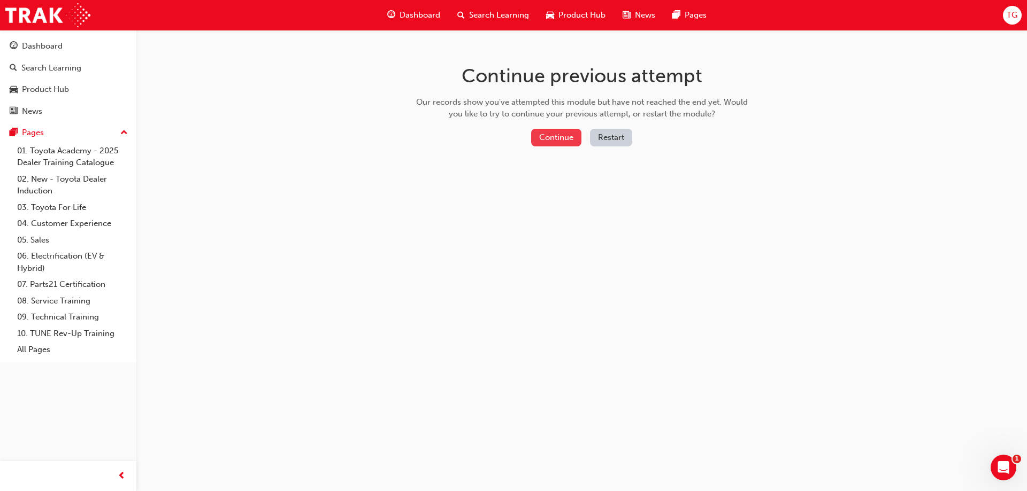
click at [548, 137] on button "Continue" at bounding box center [556, 138] width 50 height 18
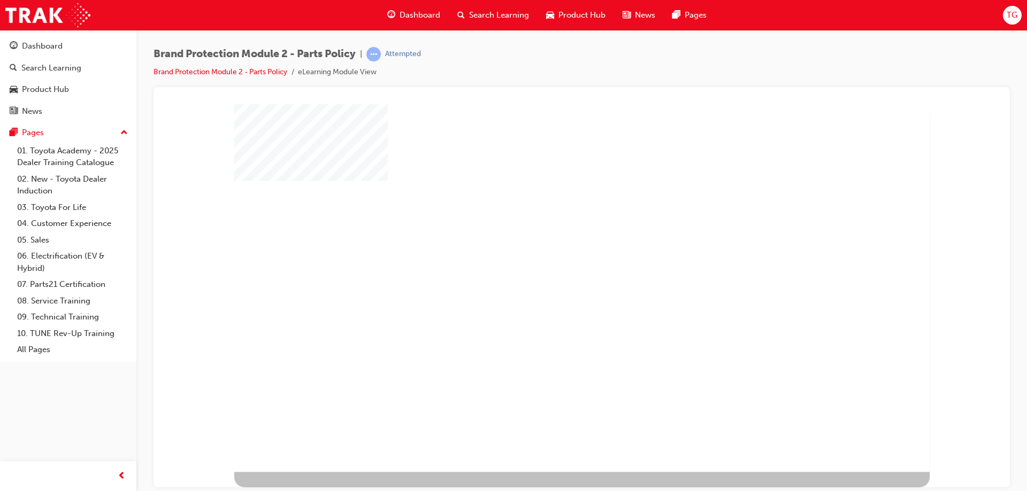
click at [552, 258] on div "play" at bounding box center [552, 258] width 0 height 0
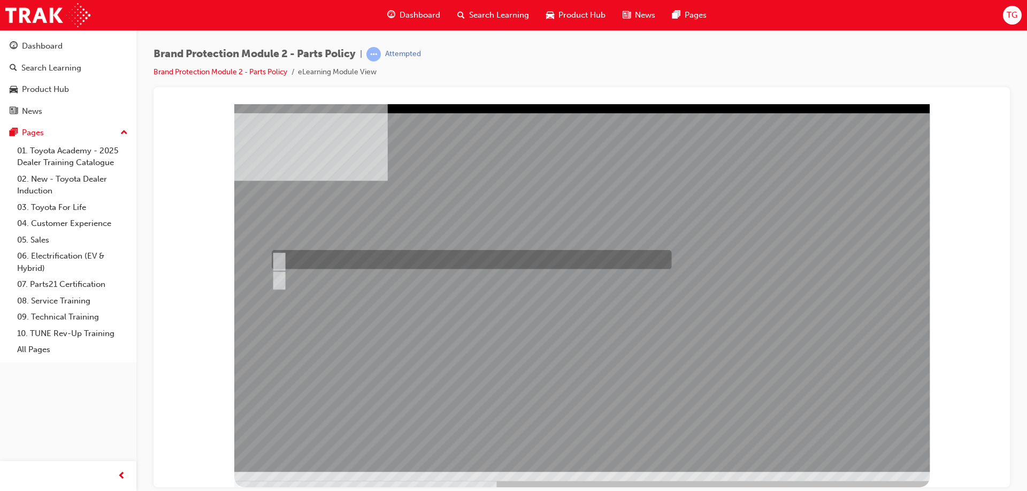
radio input "true"
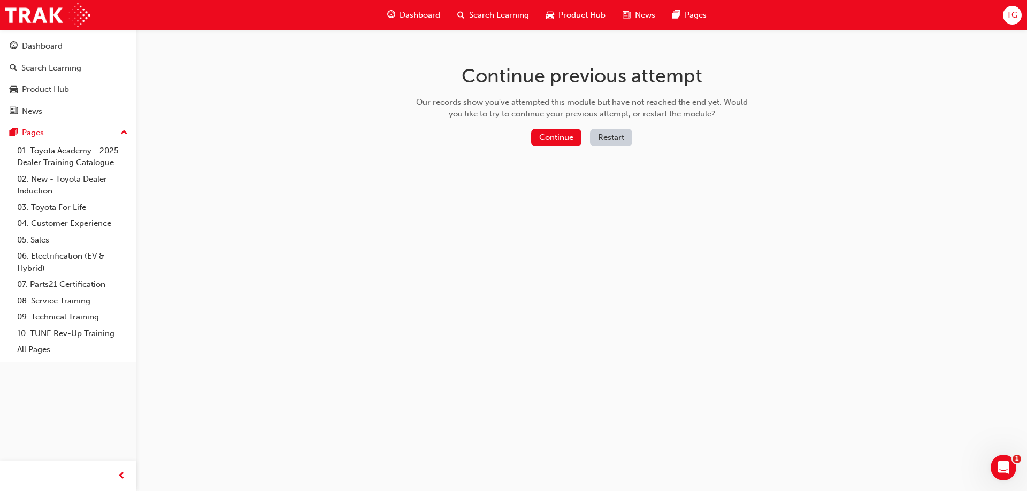
click at [540, 127] on div "Continue previous attempt Our records show you've attempted this module but hav…" at bounding box center [582, 107] width 348 height 155
click at [540, 140] on button "Continue" at bounding box center [556, 138] width 50 height 18
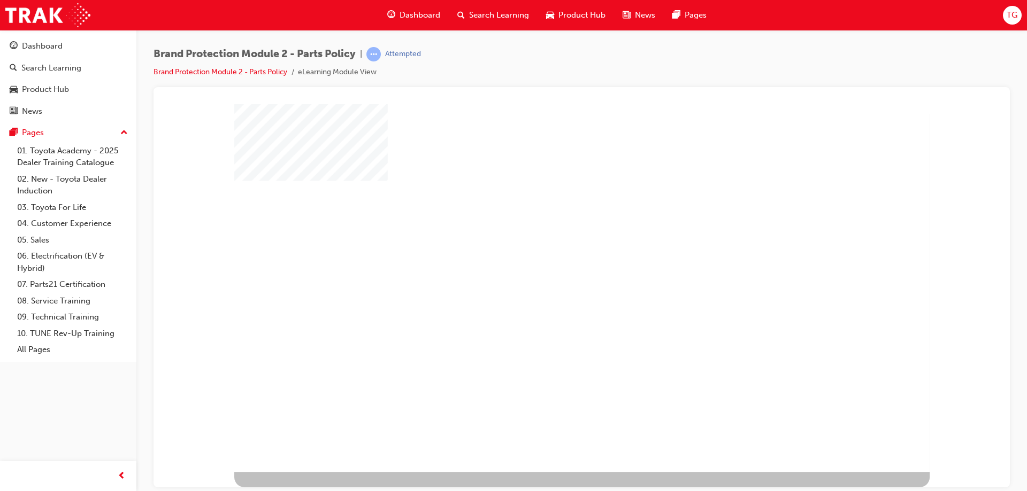
click at [552, 258] on div "play" at bounding box center [552, 258] width 0 height 0
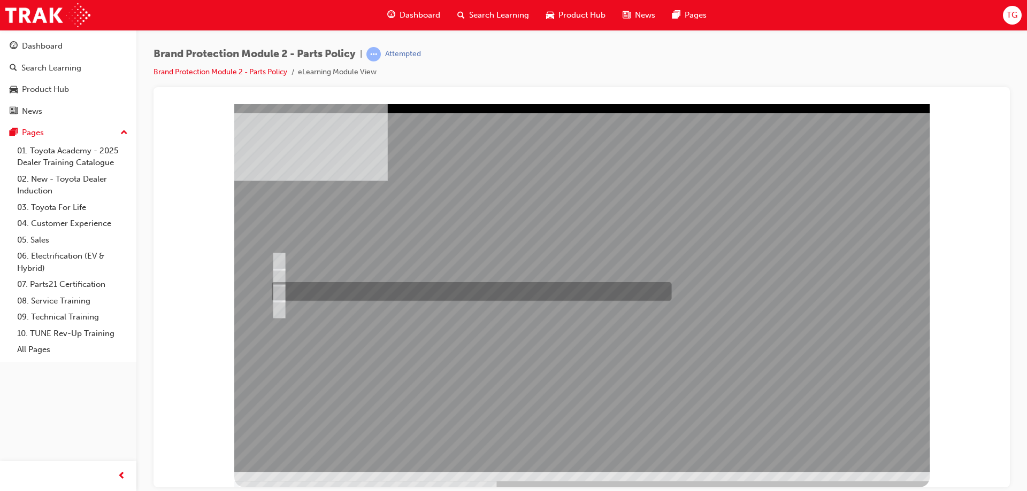
radio input "false"
radio input "true"
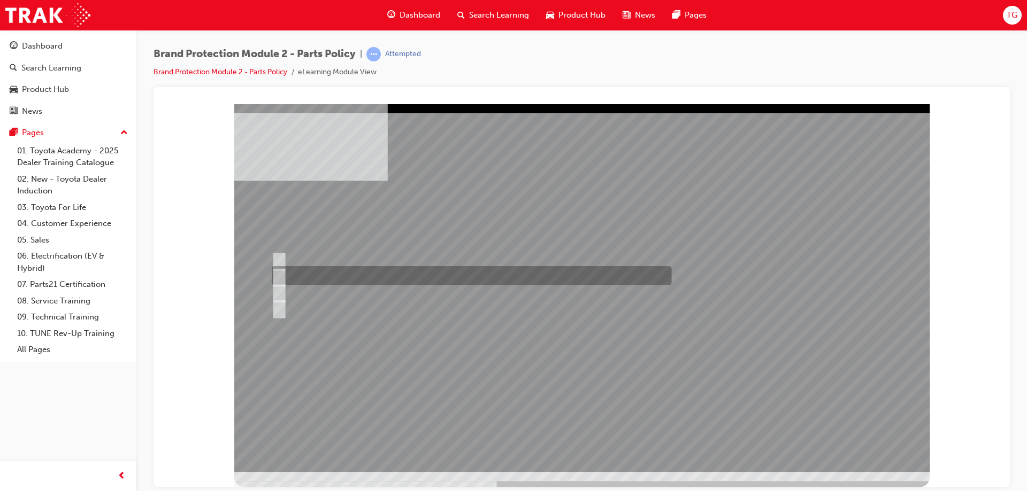
radio input "true"
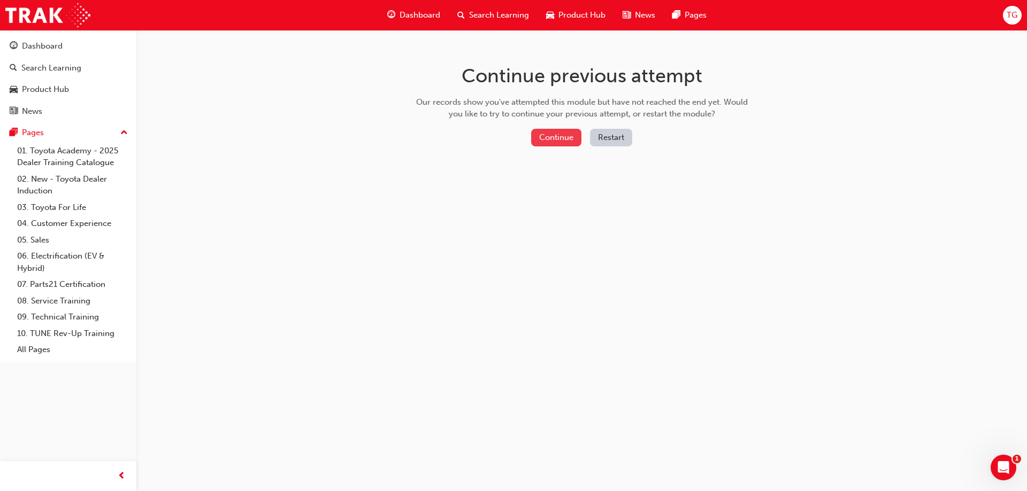
click at [556, 143] on button "Continue" at bounding box center [556, 138] width 50 height 18
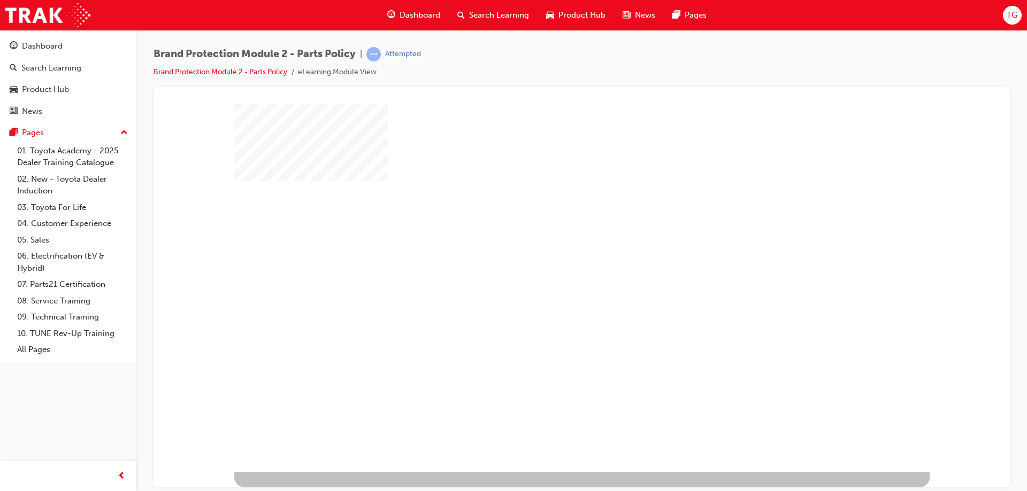
click at [552, 258] on div "play" at bounding box center [552, 258] width 0 height 0
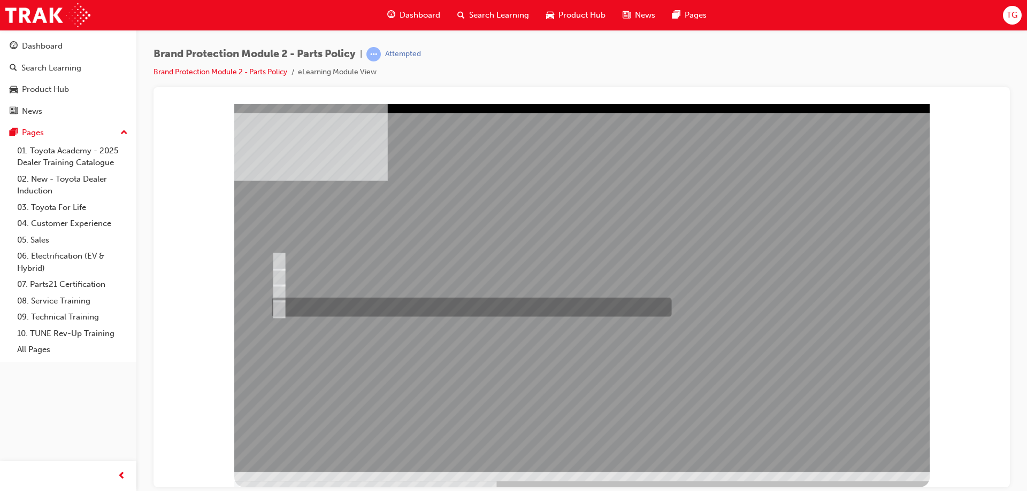
radio input "true"
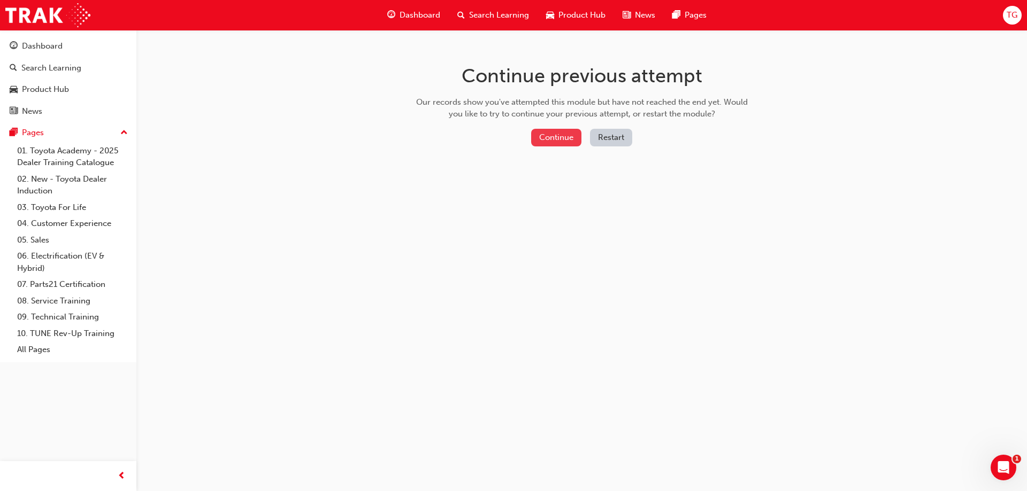
click at [552, 132] on button "Continue" at bounding box center [556, 138] width 50 height 18
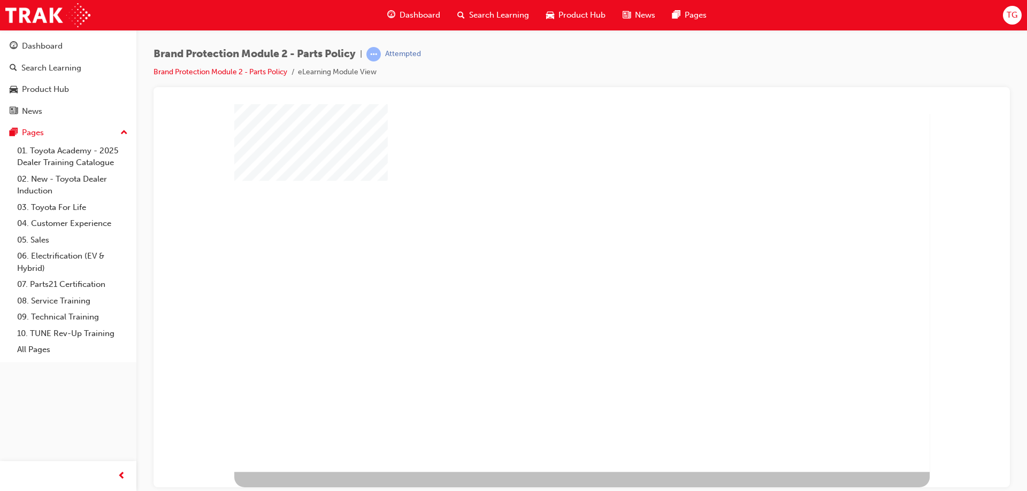
click at [552, 258] on div "play" at bounding box center [552, 258] width 0 height 0
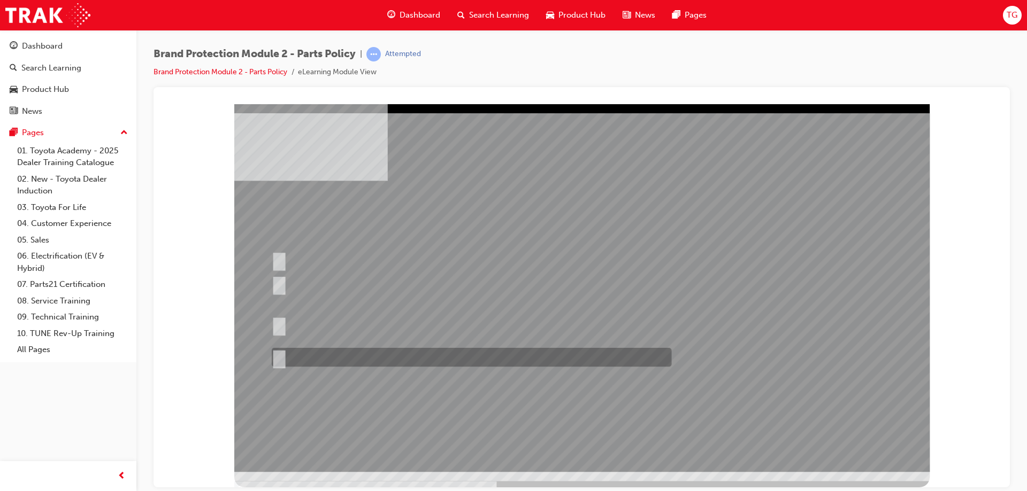
radio input "true"
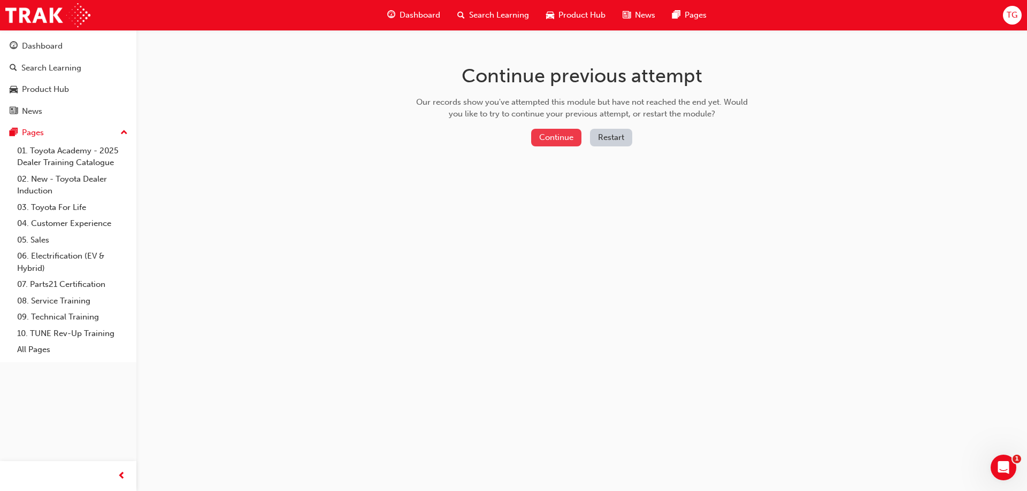
click at [555, 141] on button "Continue" at bounding box center [556, 138] width 50 height 18
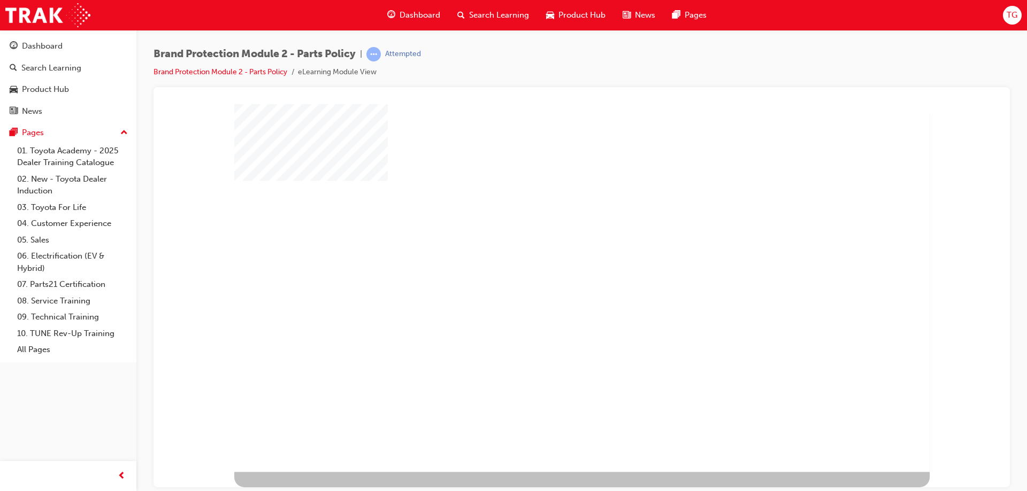
click at [552, 258] on div "play" at bounding box center [552, 258] width 0 height 0
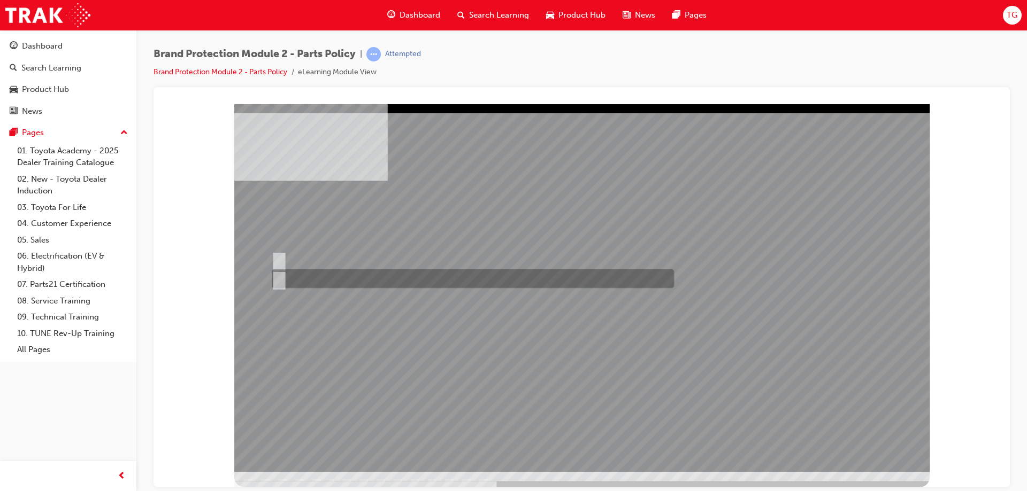
radio input "true"
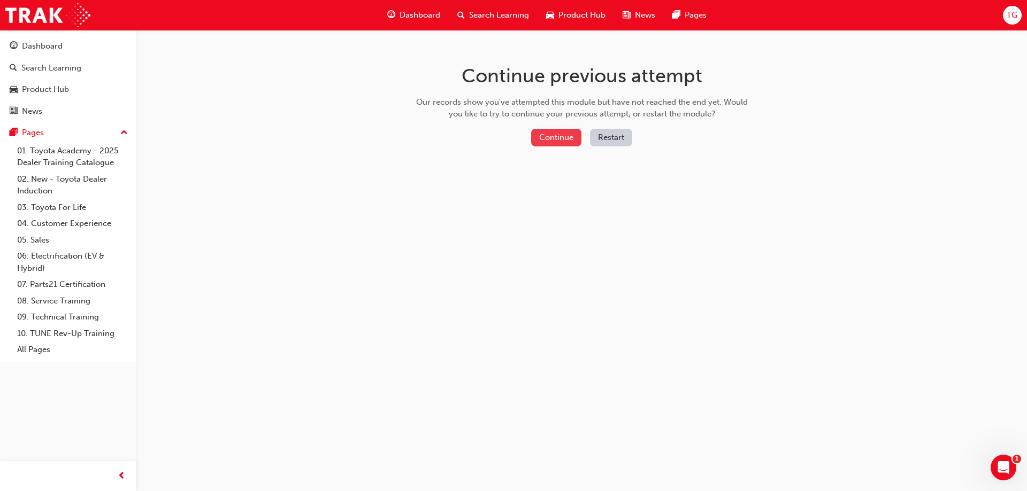
click at [559, 143] on button "Continue" at bounding box center [556, 138] width 50 height 18
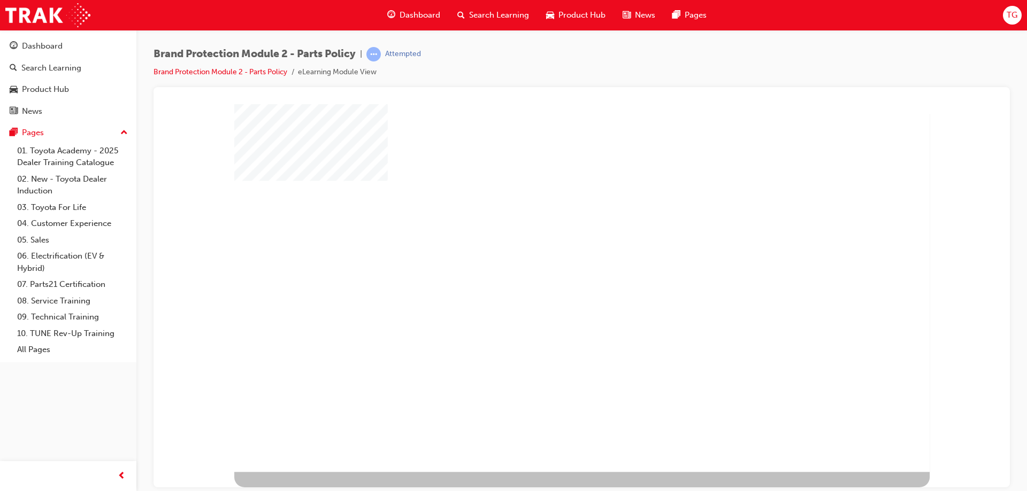
click at [552, 258] on div "play" at bounding box center [552, 258] width 0 height 0
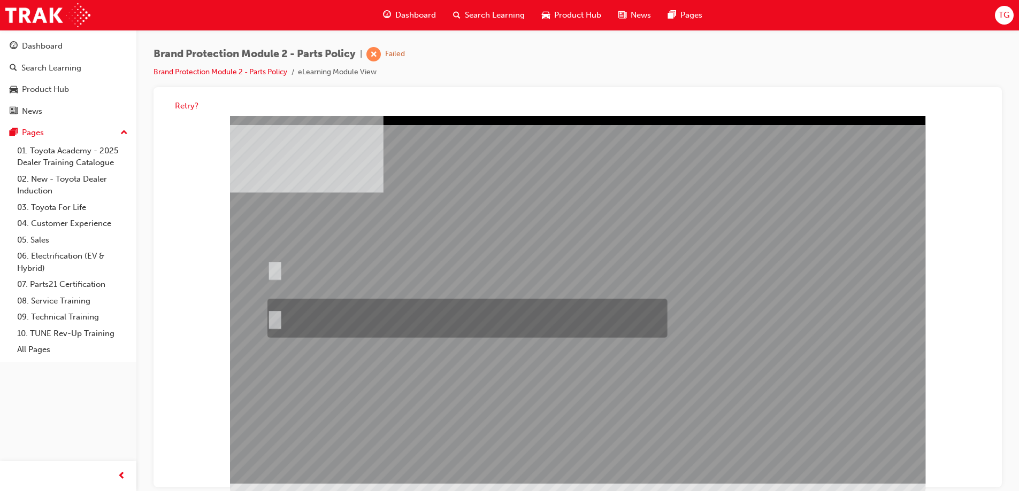
radio input "true"
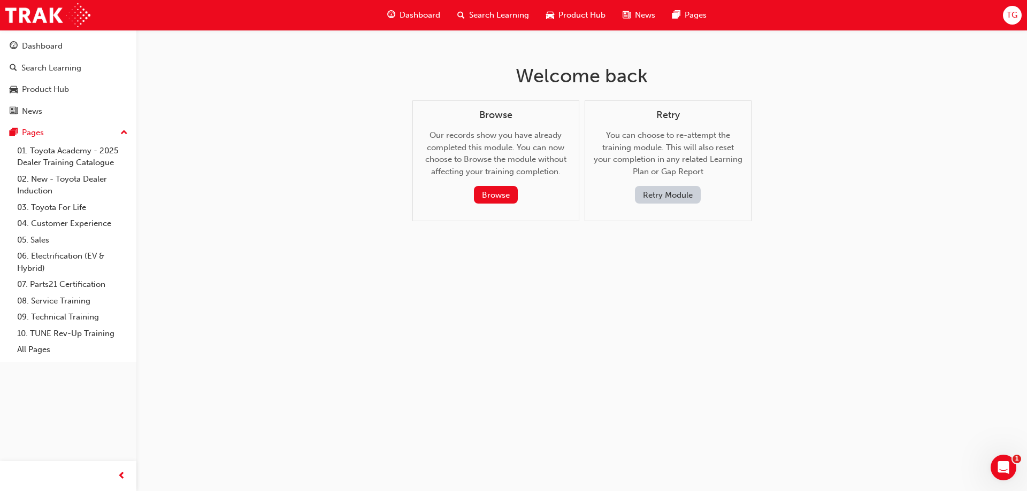
click at [658, 196] on button "Retry Module" at bounding box center [668, 195] width 66 height 18
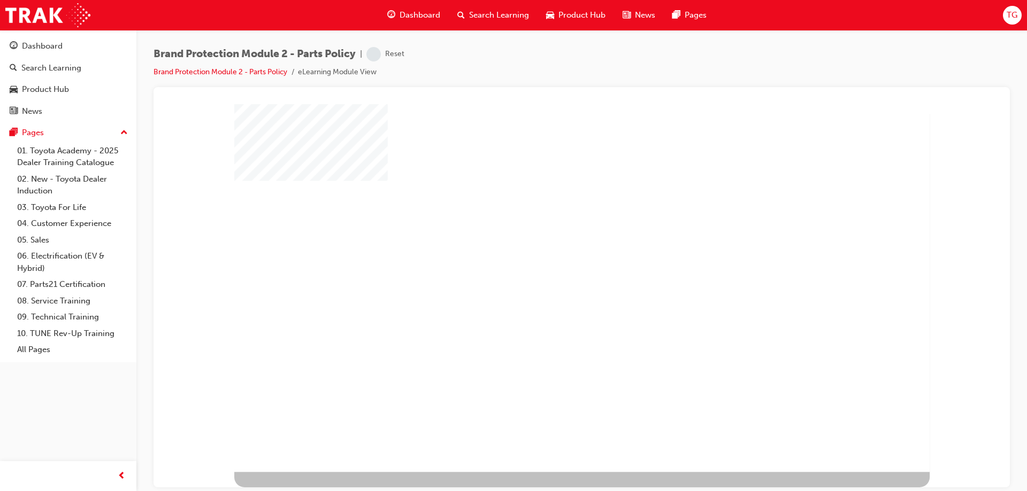
click at [552, 258] on div "play" at bounding box center [552, 258] width 0 height 0
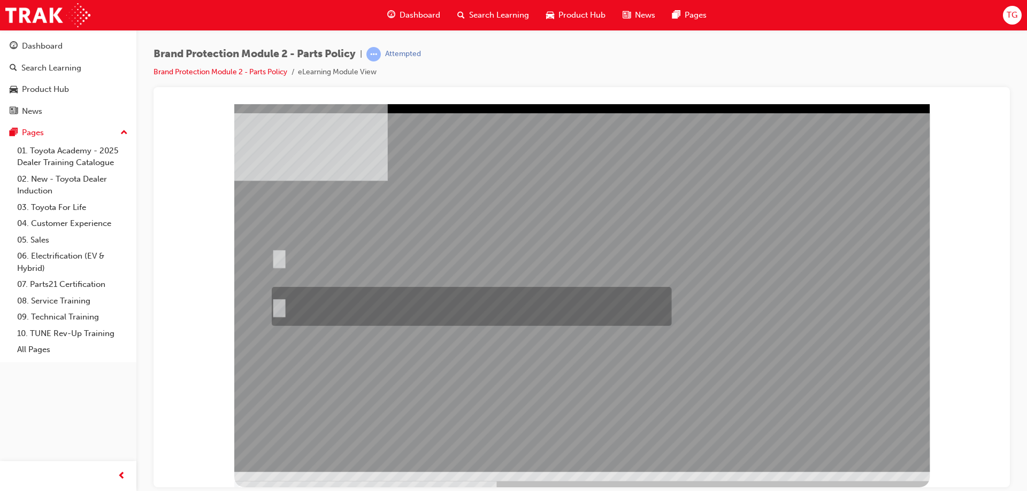
radio input "true"
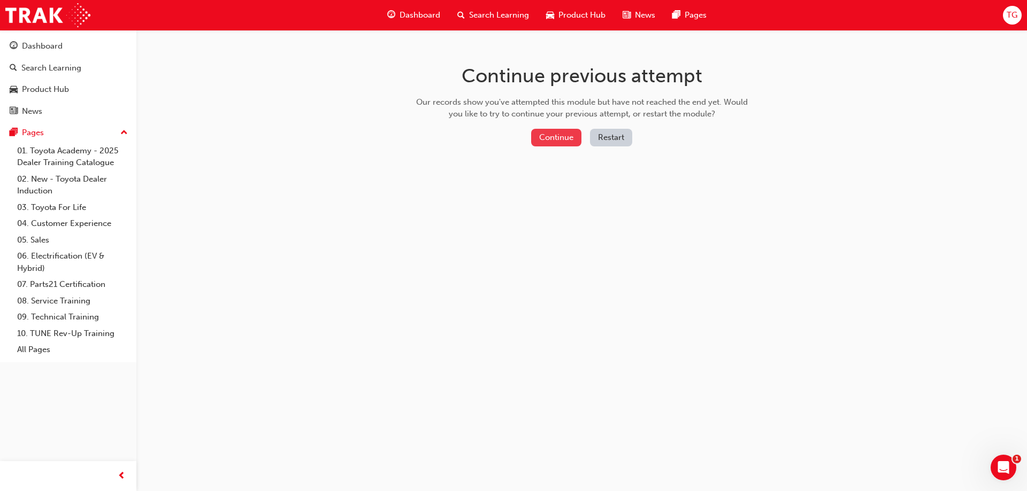
click at [552, 132] on button "Continue" at bounding box center [556, 138] width 50 height 18
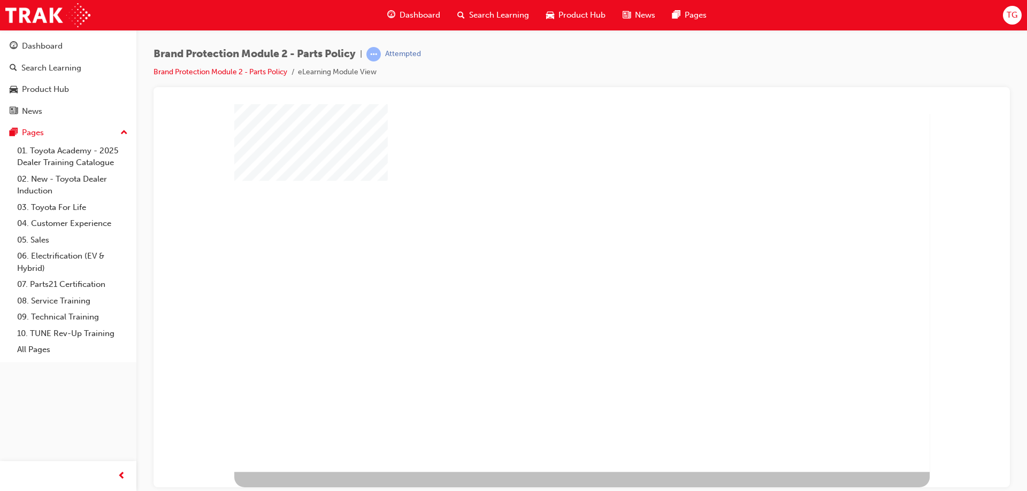
click at [552, 258] on div "play" at bounding box center [552, 258] width 0 height 0
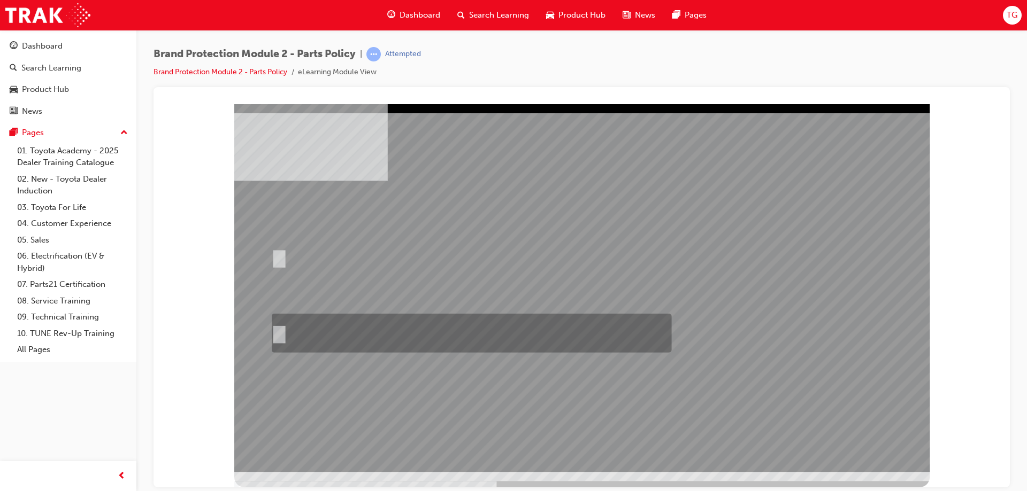
radio input "true"
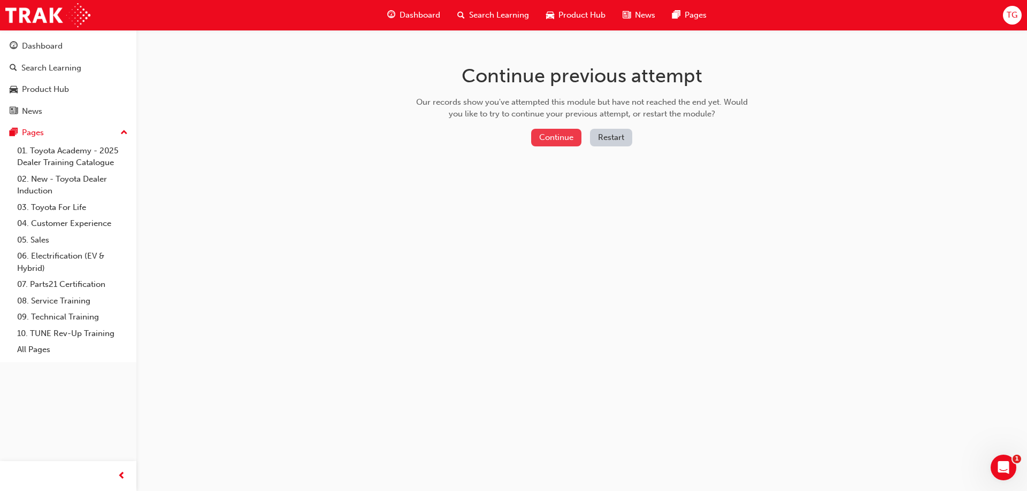
click at [564, 134] on button "Continue" at bounding box center [556, 138] width 50 height 18
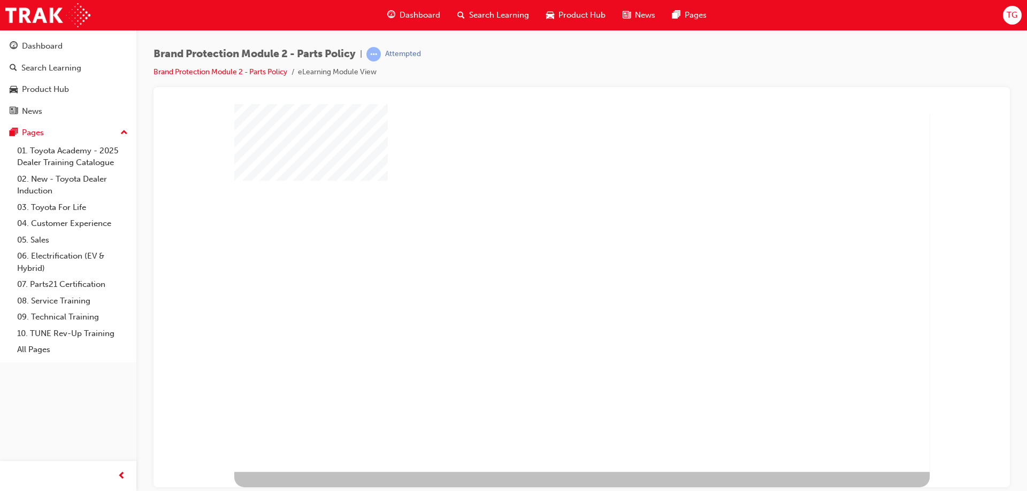
click at [552, 258] on div "play" at bounding box center [552, 258] width 0 height 0
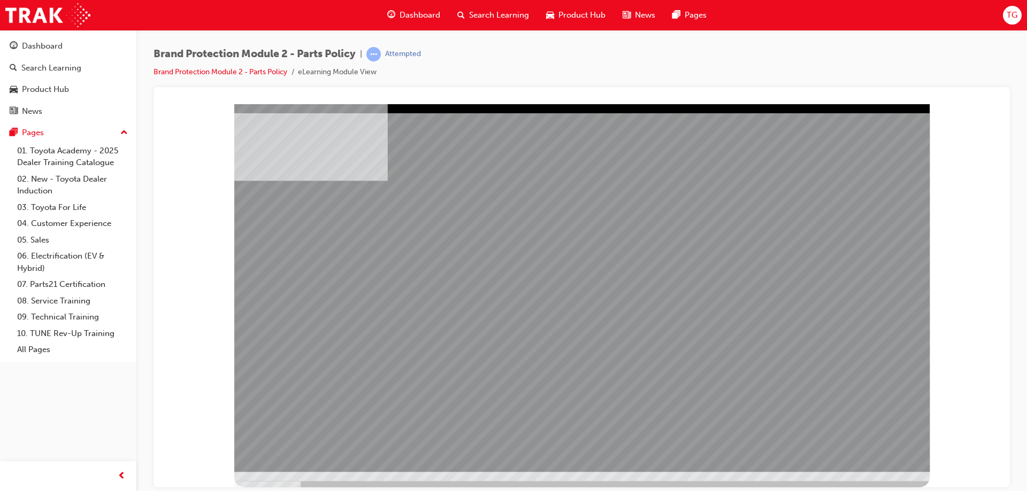
drag, startPoint x: 811, startPoint y: 335, endPoint x: 808, endPoint y: 348, distance: 13.1
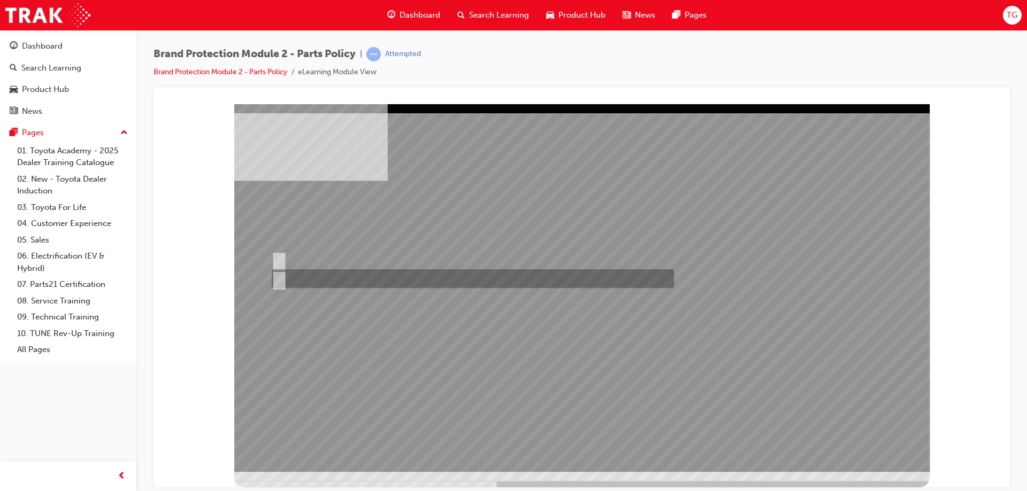
radio input "true"
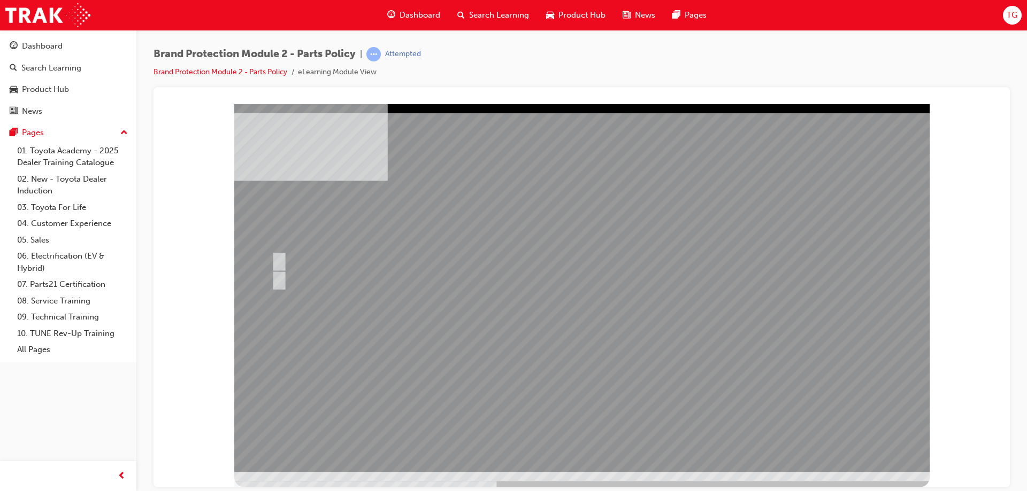
click at [837, 474] on div at bounding box center [581, 295] width 695 height 383
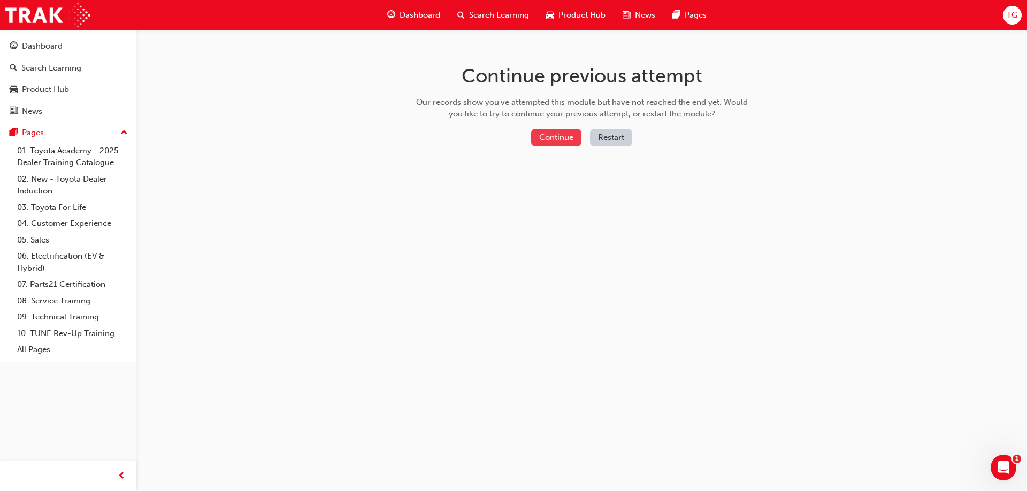
click at [538, 143] on button "Continue" at bounding box center [556, 138] width 50 height 18
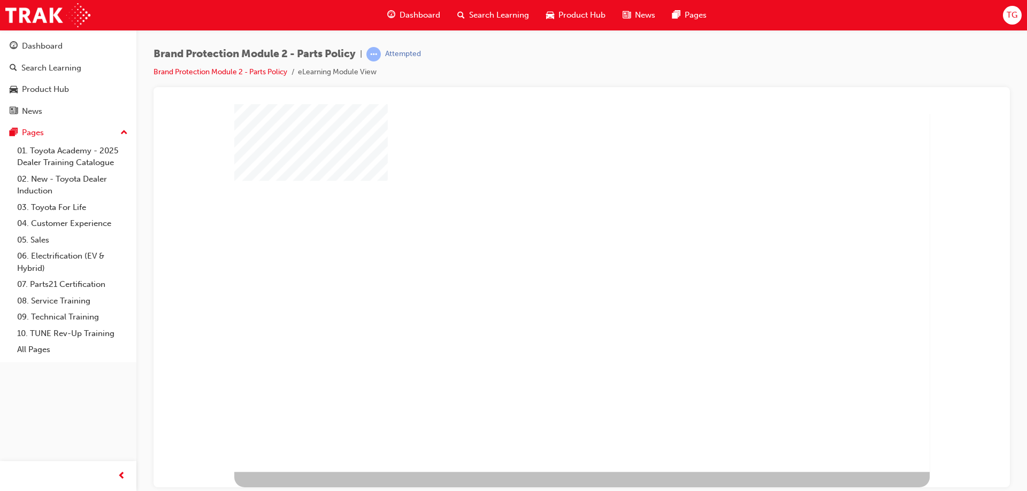
click at [552, 258] on div "play" at bounding box center [552, 258] width 0 height 0
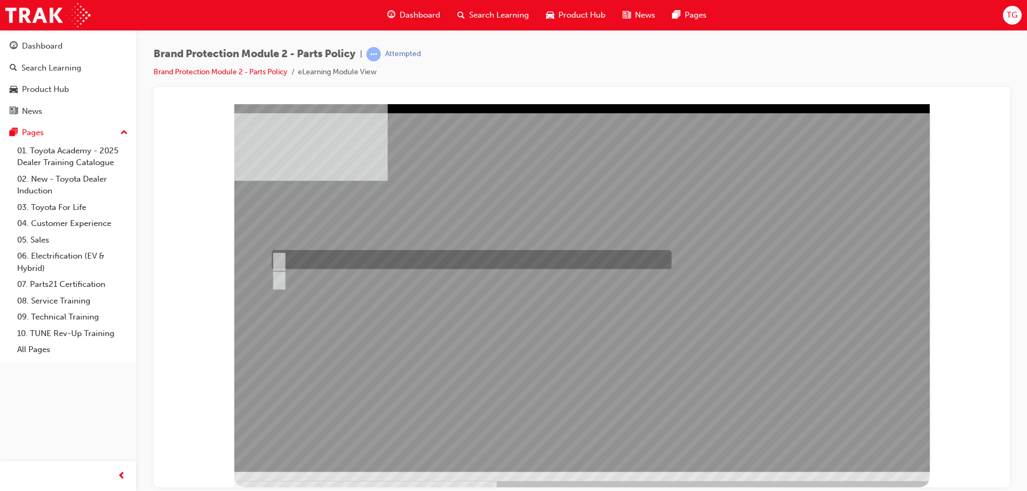
radio input "true"
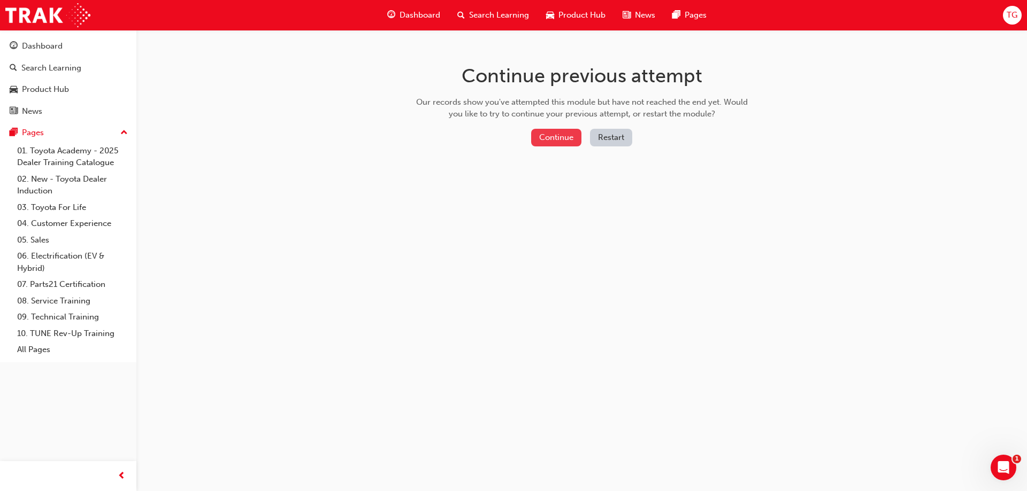
click at [563, 136] on button "Continue" at bounding box center [556, 138] width 50 height 18
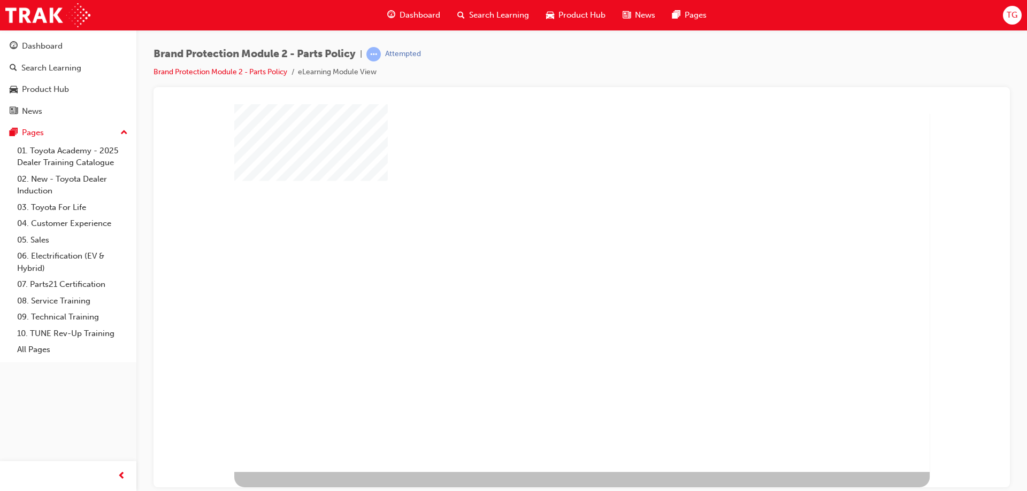
click at [552, 258] on div "play" at bounding box center [552, 258] width 0 height 0
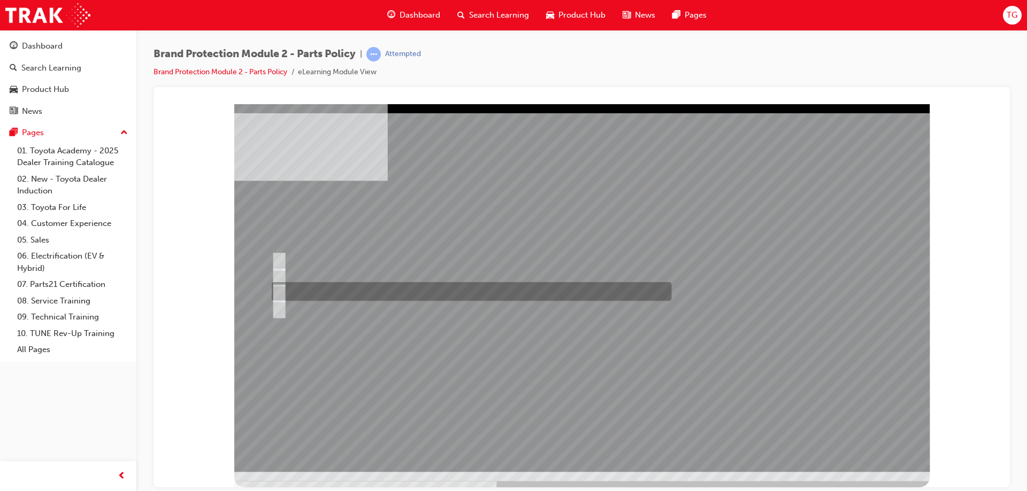
radio input "true"
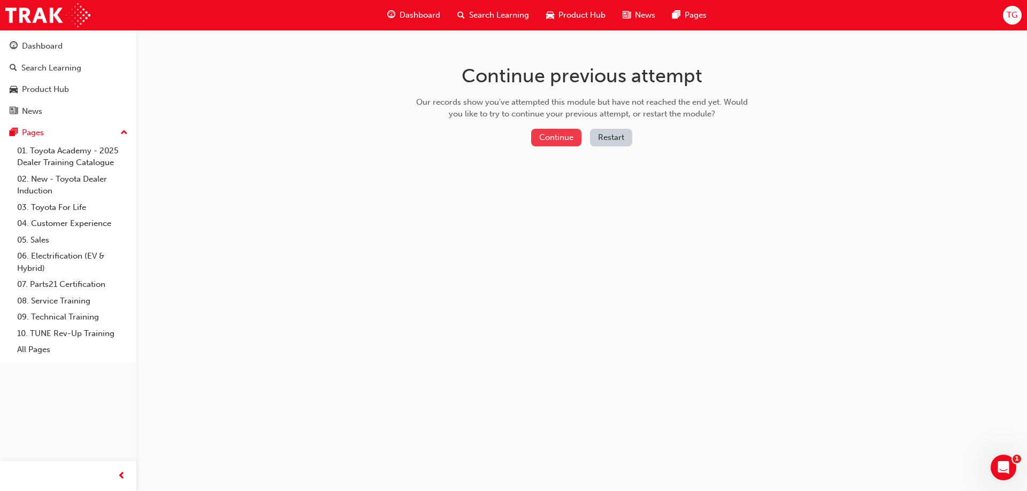
click at [558, 135] on button "Continue" at bounding box center [556, 138] width 50 height 18
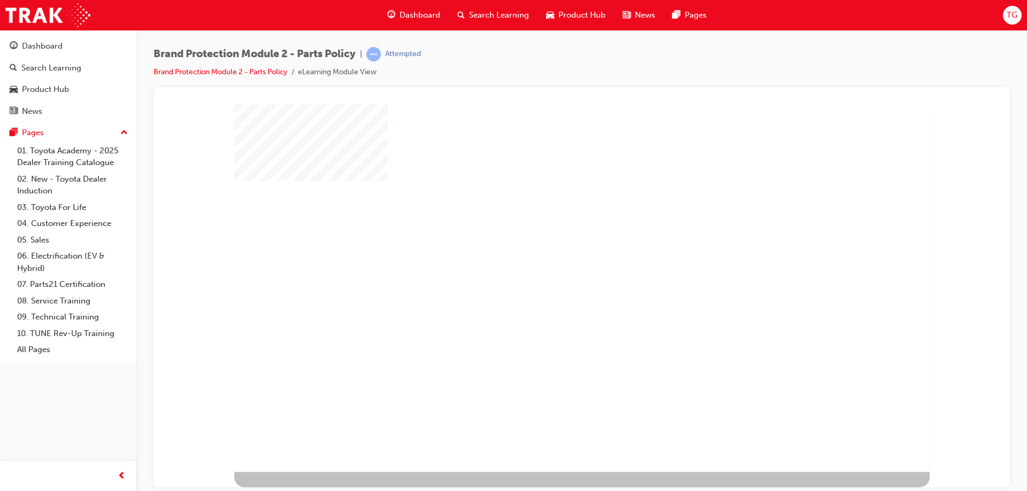
click at [552, 258] on div "play" at bounding box center [552, 258] width 0 height 0
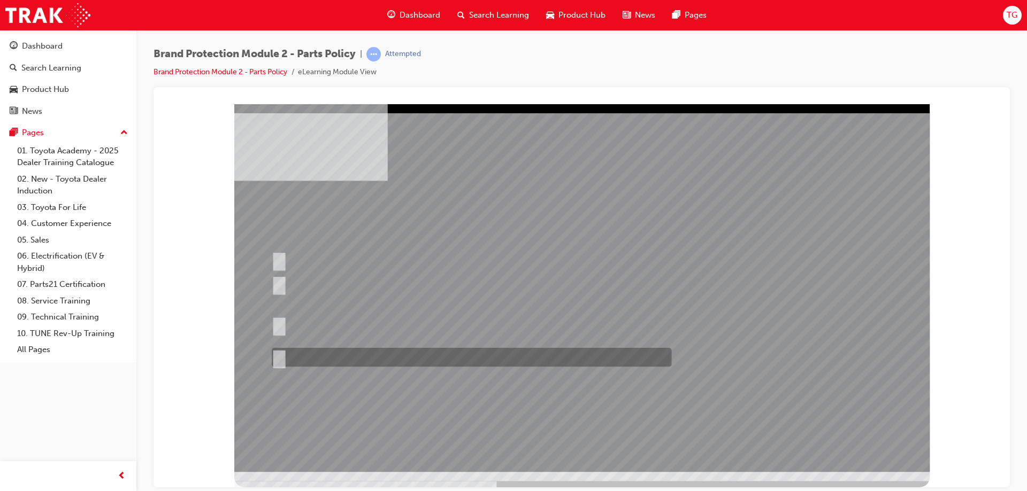
radio input "true"
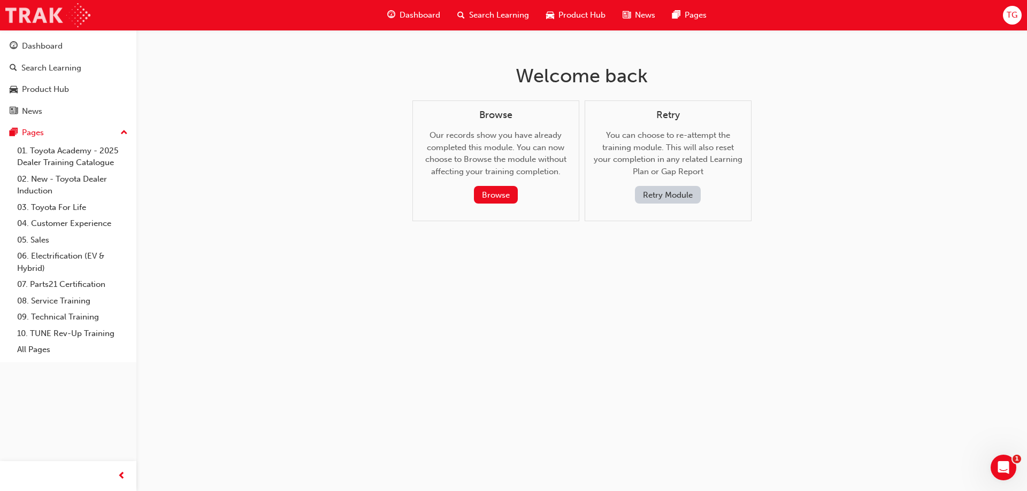
click at [42, 16] on img at bounding box center [47, 15] width 85 height 24
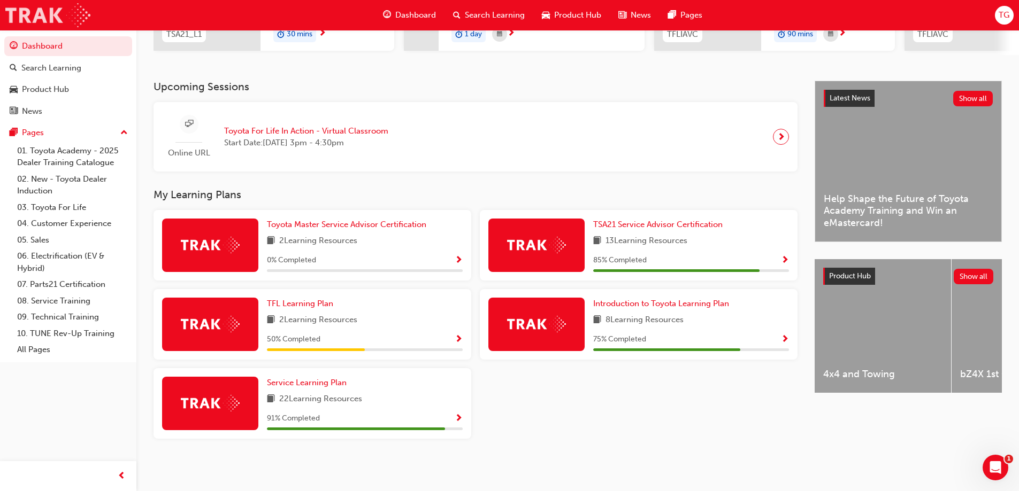
scroll to position [196, 0]
click at [318, 385] on span "Service Learning Plan" at bounding box center [307, 383] width 80 height 10
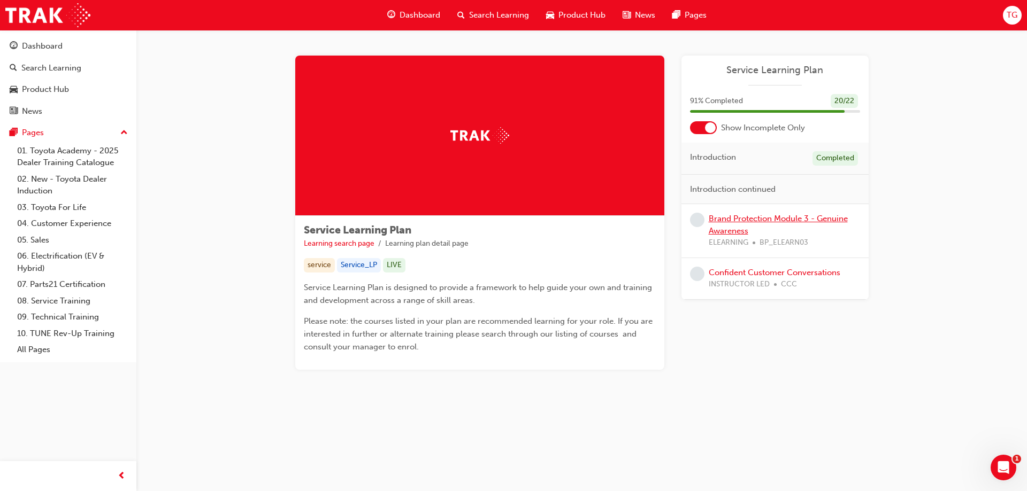
click at [742, 229] on link "Brand Protection Module 3 - Genuine Awareness" at bounding box center [777, 225] width 139 height 22
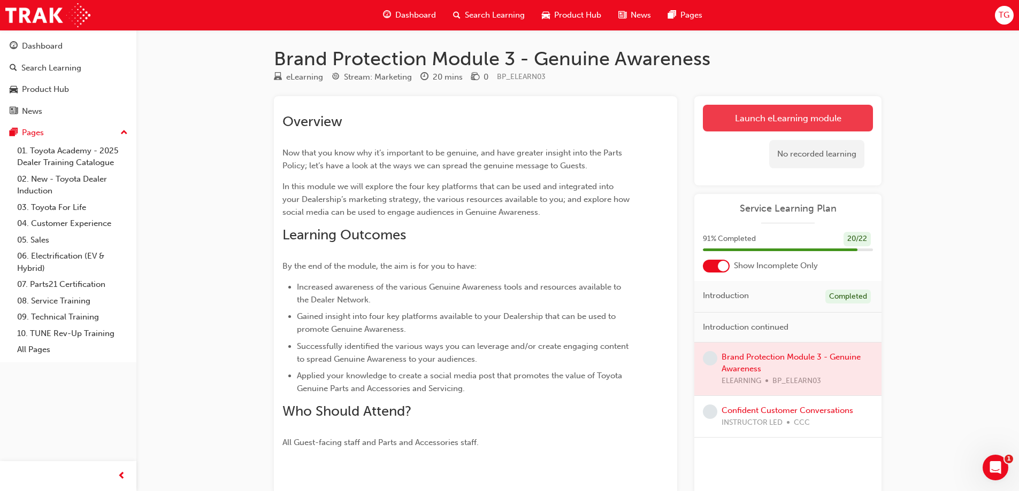
click at [758, 119] on link "Launch eLearning module" at bounding box center [788, 118] width 170 height 27
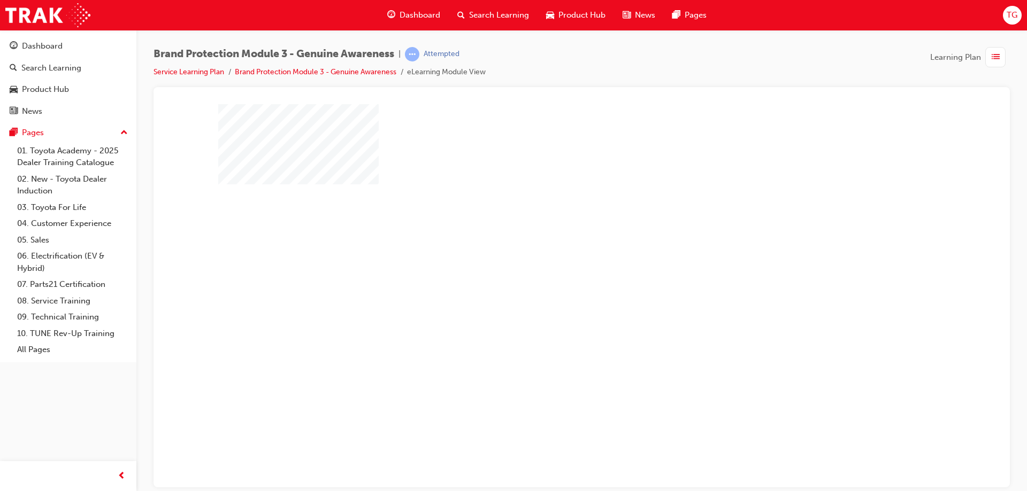
click at [551, 265] on div "play" at bounding box center [551, 265] width 0 height 0
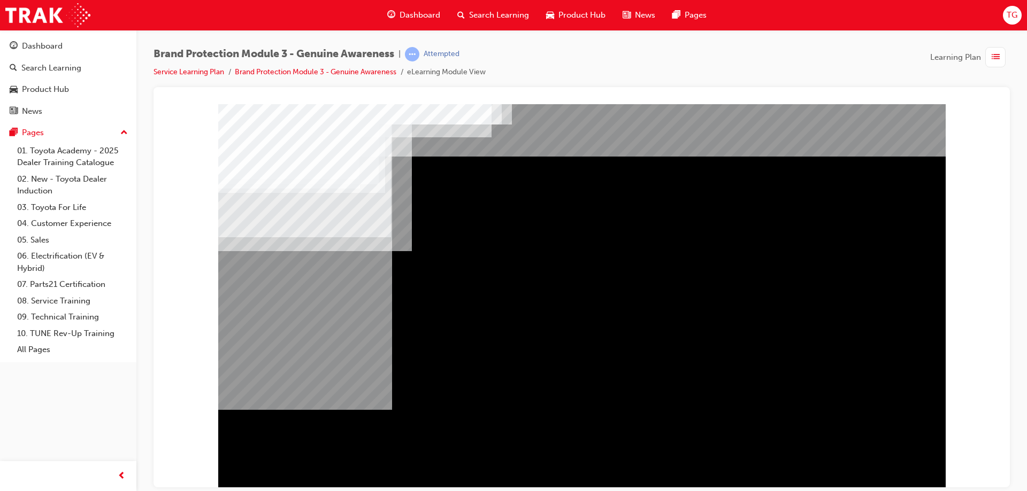
drag, startPoint x: 306, startPoint y: 269, endPoint x: 380, endPoint y: 330, distance: 95.7
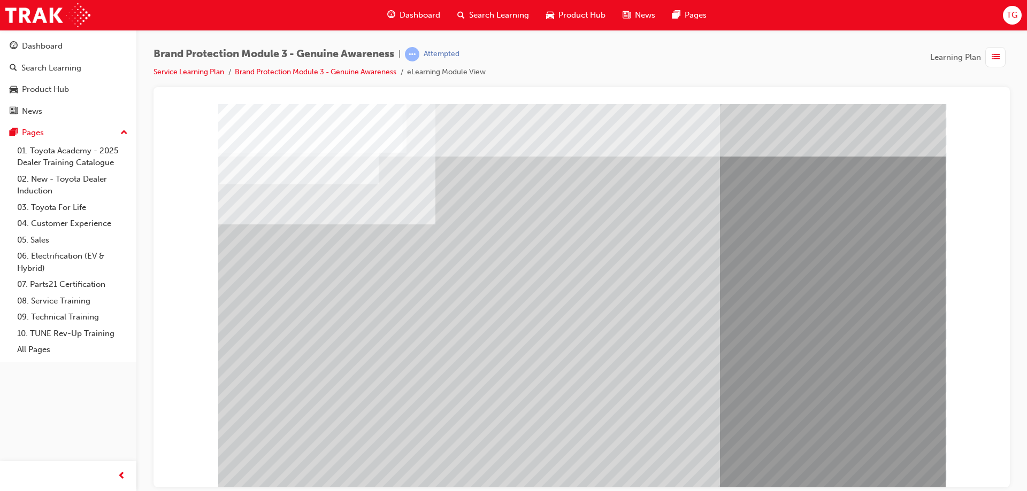
drag, startPoint x: 370, startPoint y: 360, endPoint x: 368, endPoint y: 386, distance: 25.7
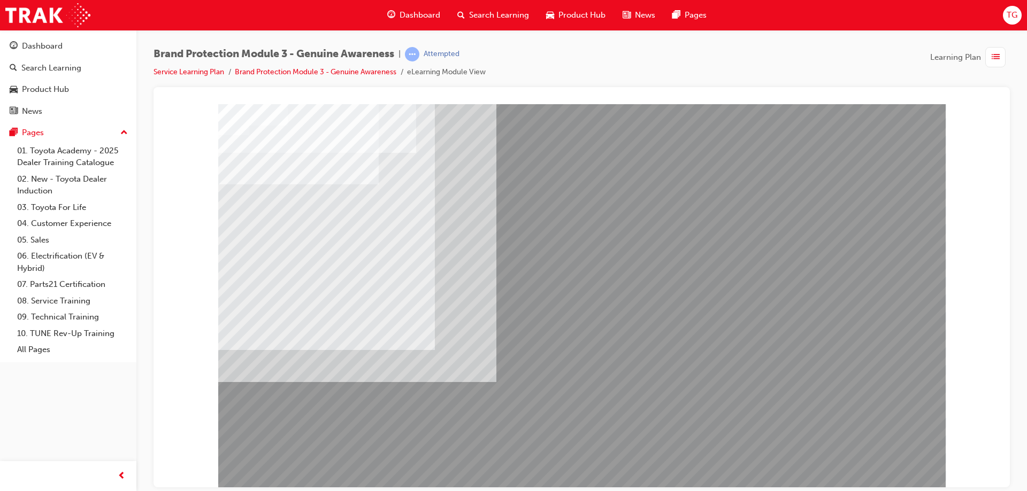
drag, startPoint x: 768, startPoint y: 333, endPoint x: 792, endPoint y: 339, distance: 24.4
click at [772, 333] on div "multistate" at bounding box center [581, 296] width 727 height 385
